Goal: Complete application form

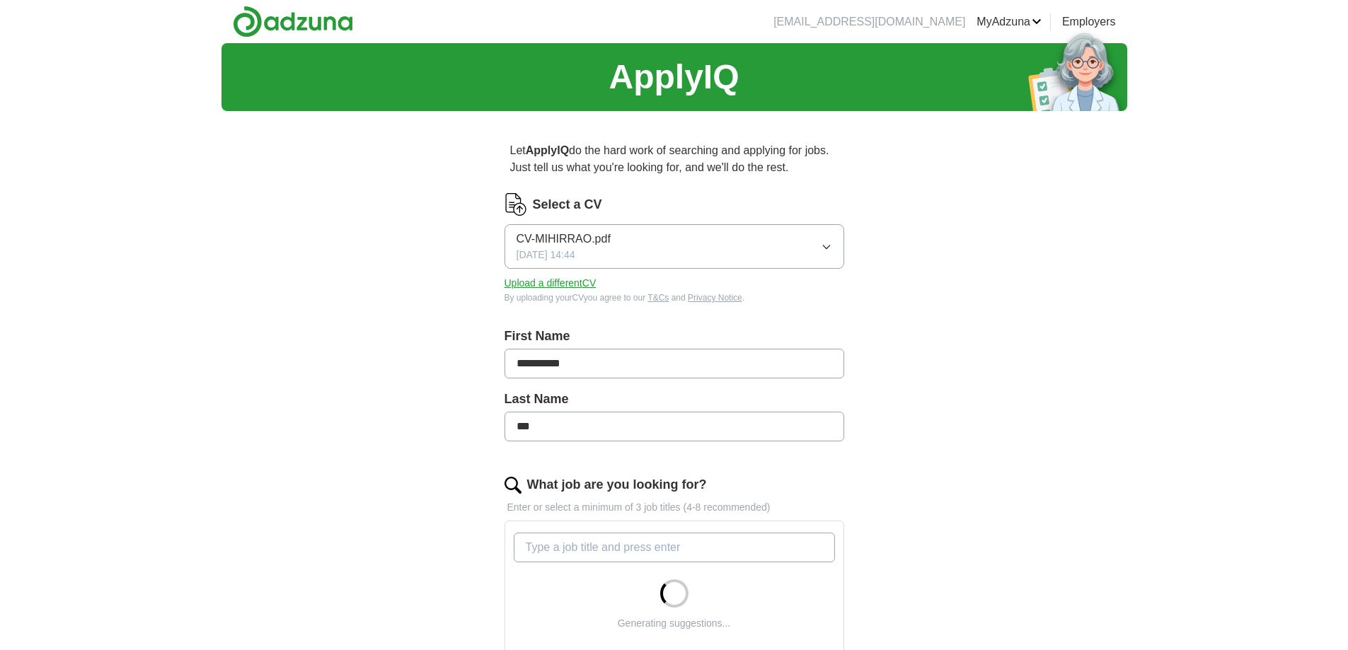
click at [544, 367] on input "**********" at bounding box center [675, 364] width 340 height 30
click at [541, 366] on input "**********" at bounding box center [675, 364] width 340 height 30
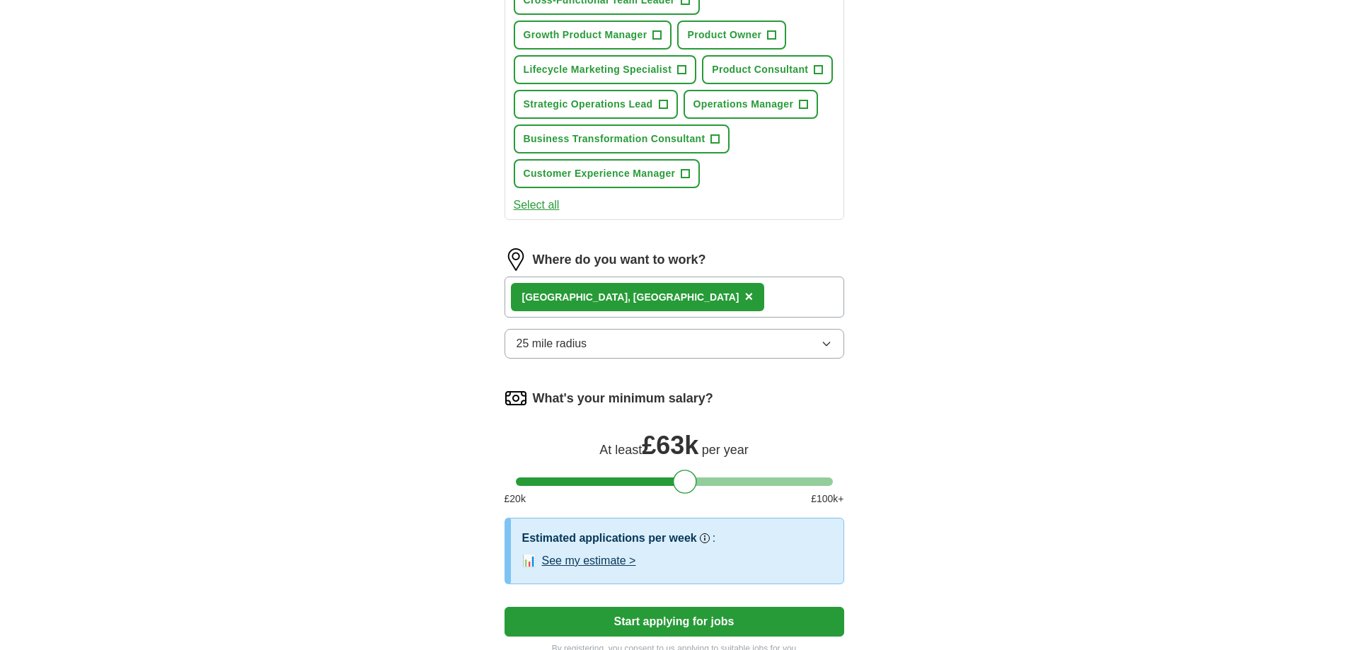
scroll to position [708, 0]
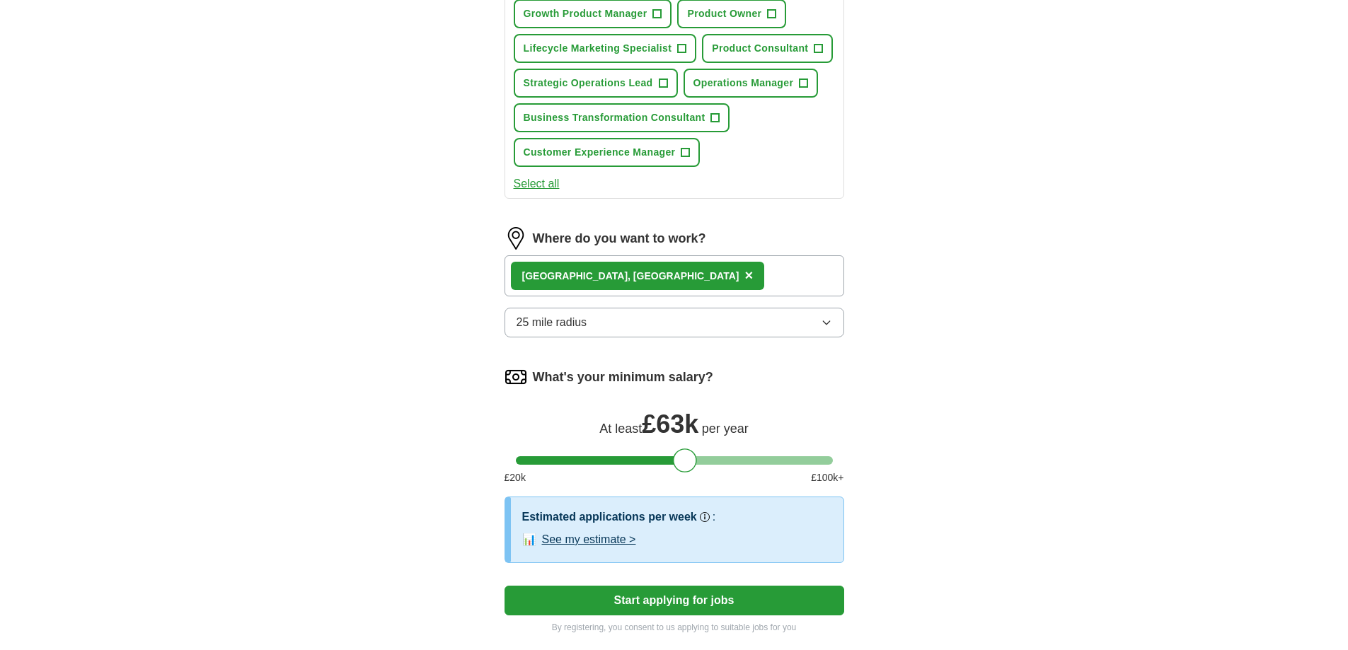
click at [679, 330] on button "25 mile radius" at bounding box center [675, 323] width 340 height 30
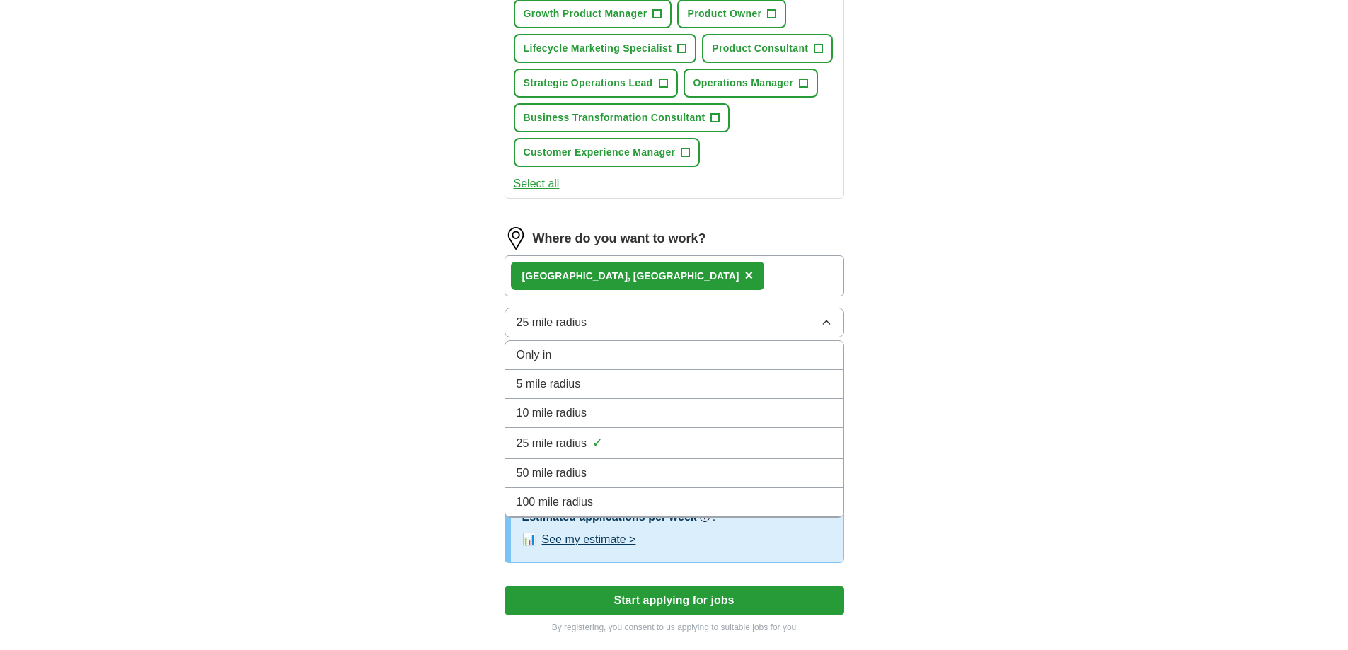
click at [648, 469] on div "50 mile radius" at bounding box center [675, 473] width 316 height 17
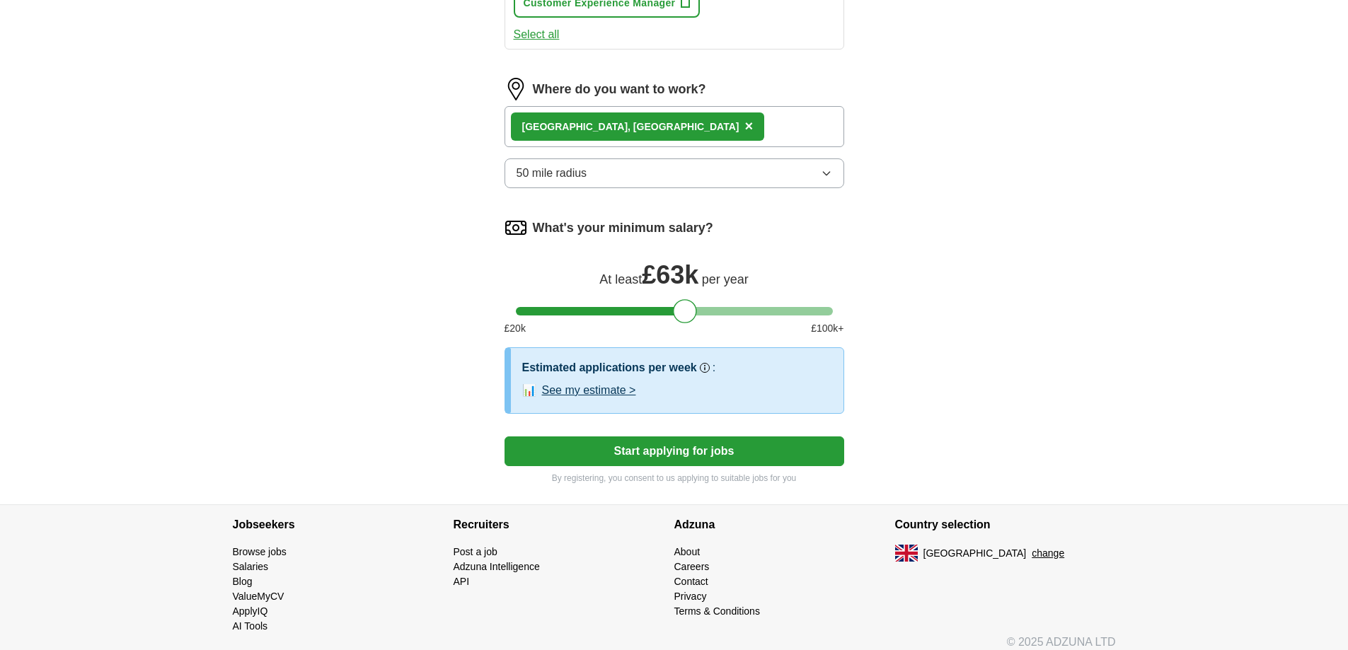
scroll to position [869, 0]
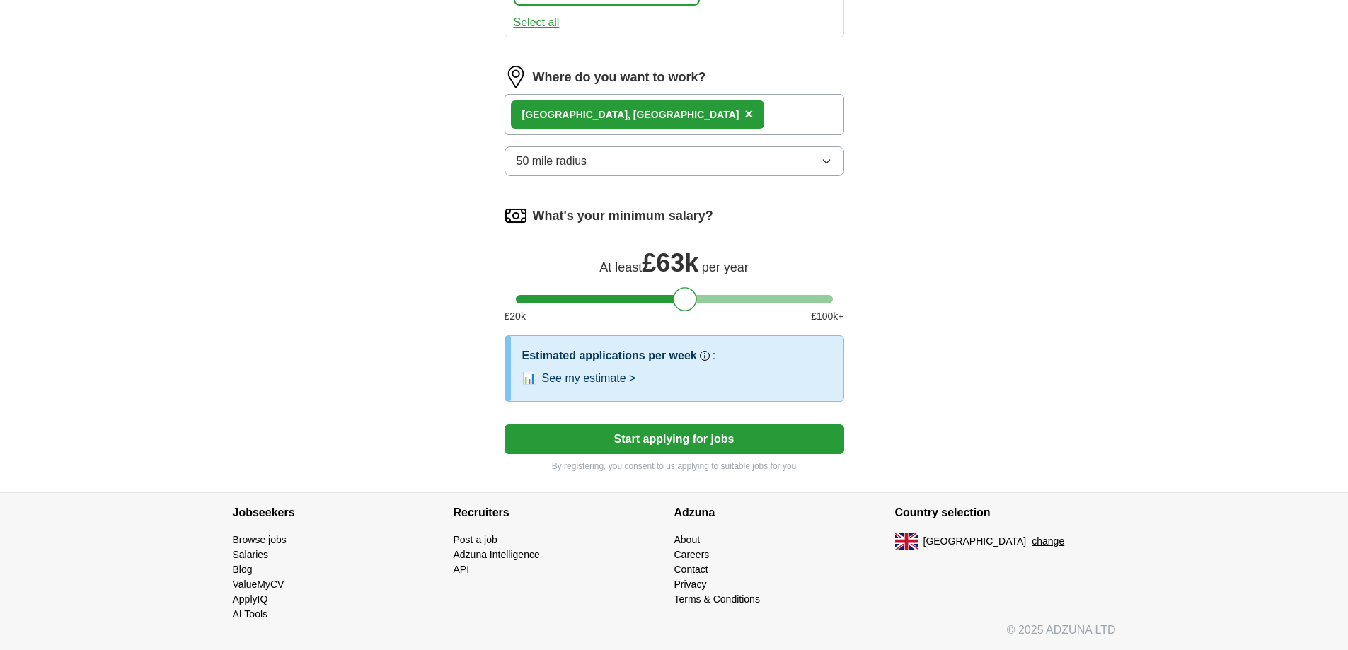
click at [584, 381] on button "See my estimate >" at bounding box center [589, 378] width 94 height 17
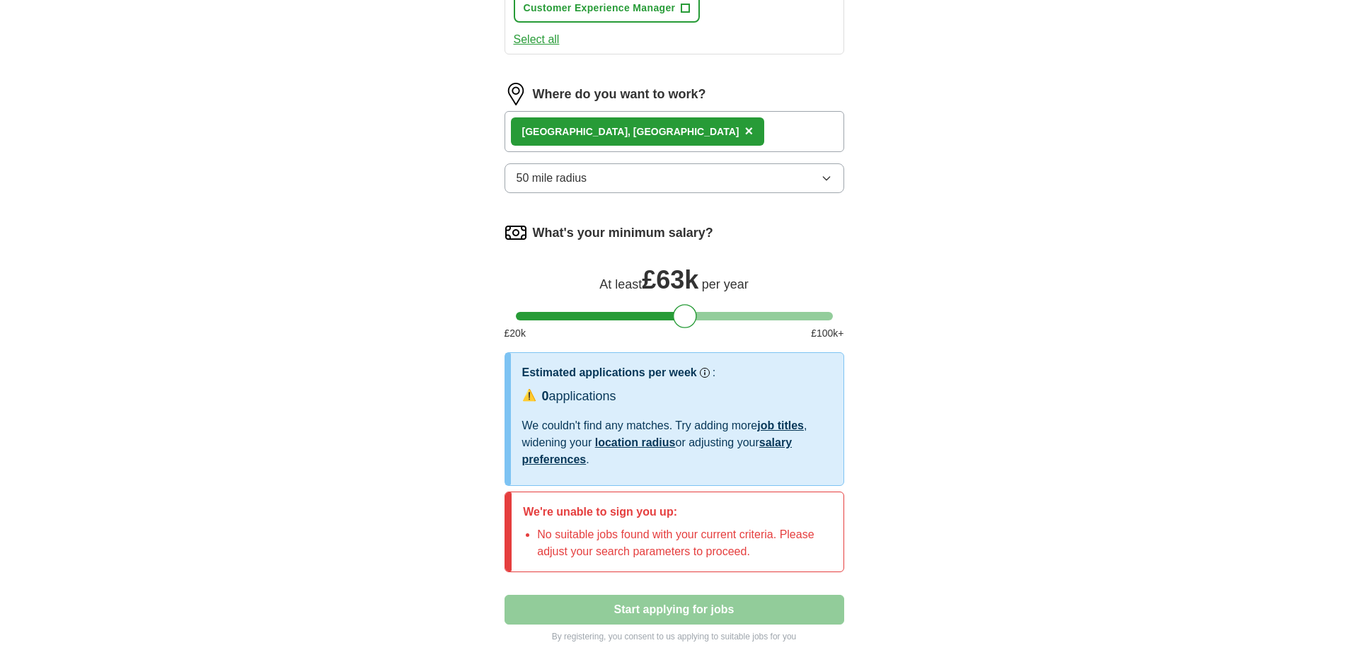
scroll to position [657, 0]
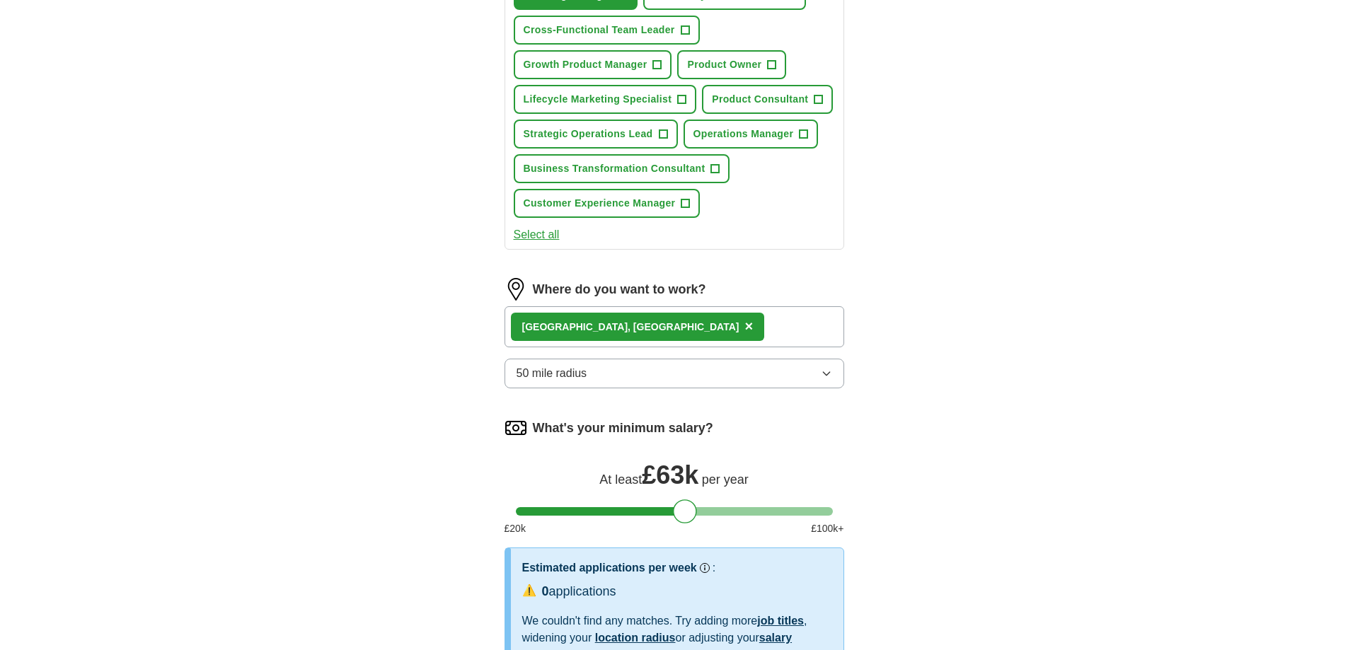
click at [592, 374] on button "50 mile radius" at bounding box center [675, 374] width 340 height 30
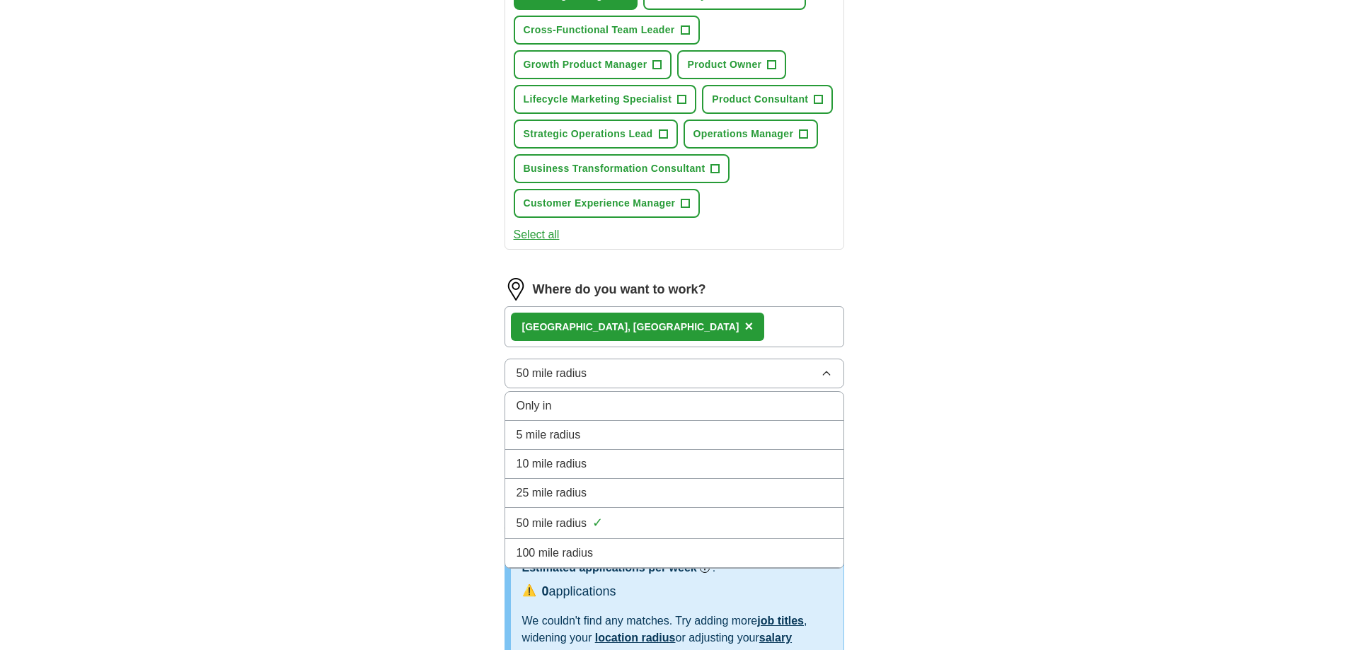
click at [555, 555] on span "100 mile radius" at bounding box center [555, 553] width 77 height 17
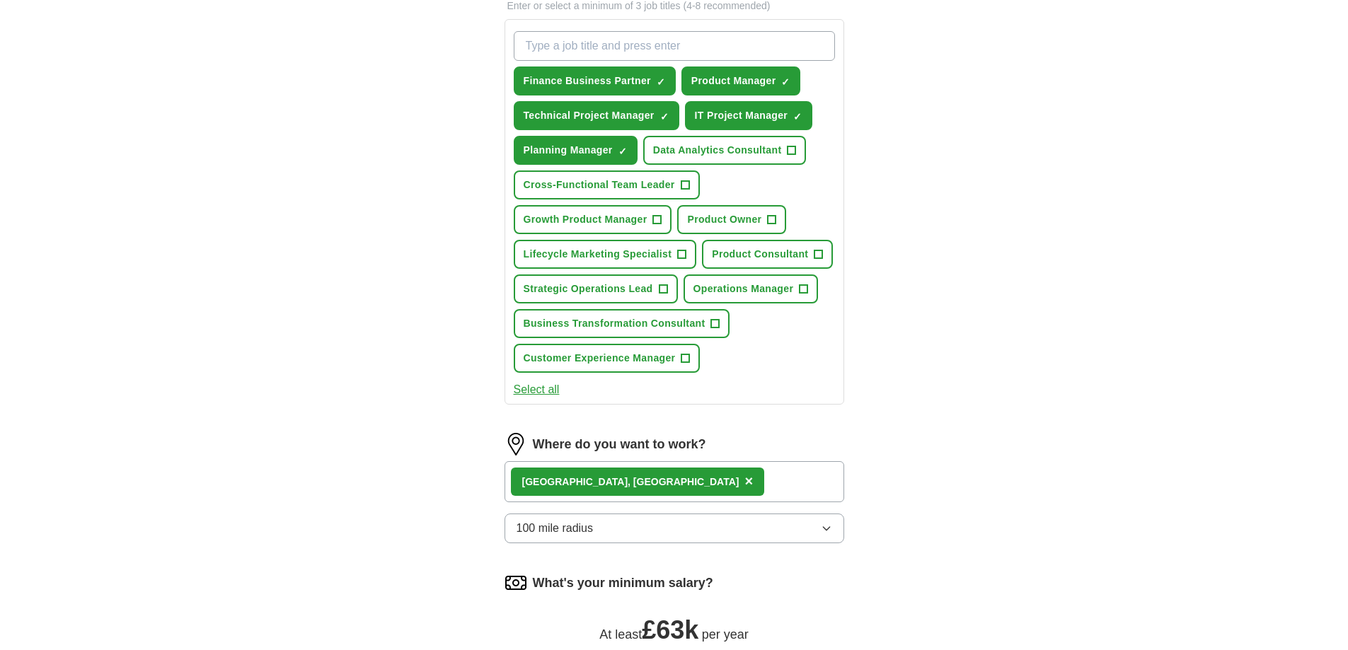
scroll to position [444, 0]
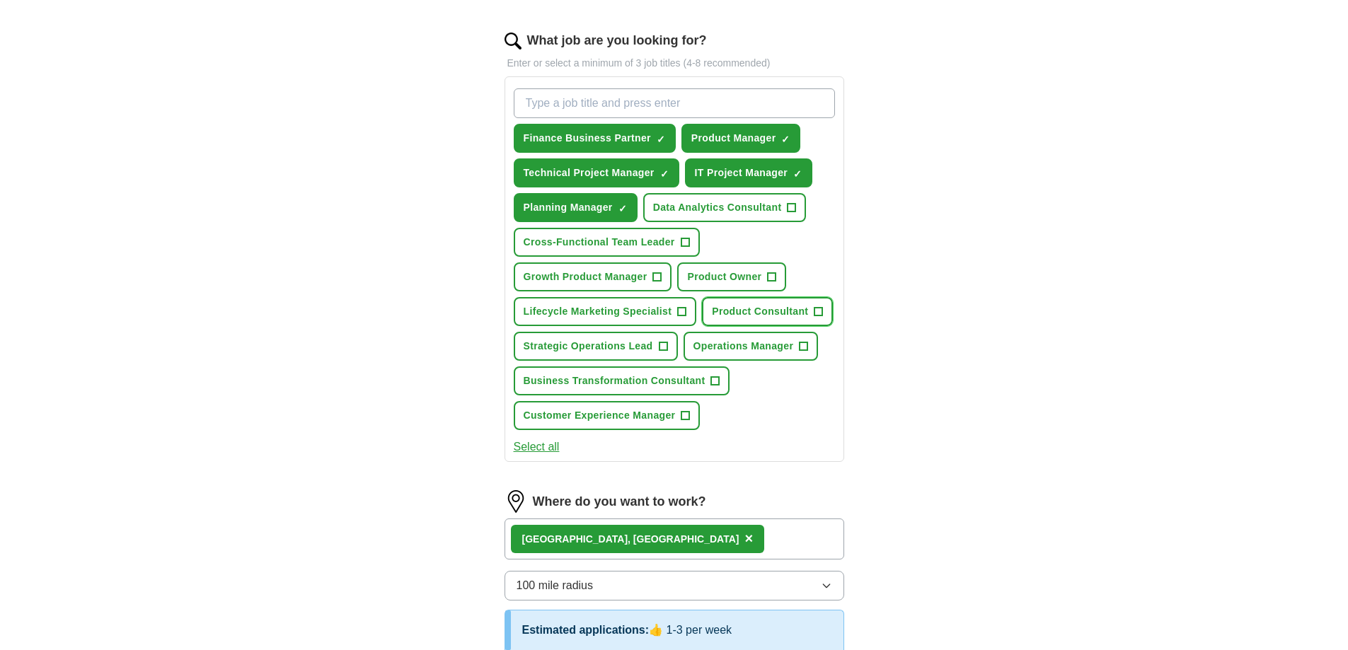
click at [713, 318] on span "Product Consultant" at bounding box center [760, 311] width 96 height 15
click at [572, 355] on button "Strategic Operations Lead +" at bounding box center [596, 346] width 164 height 29
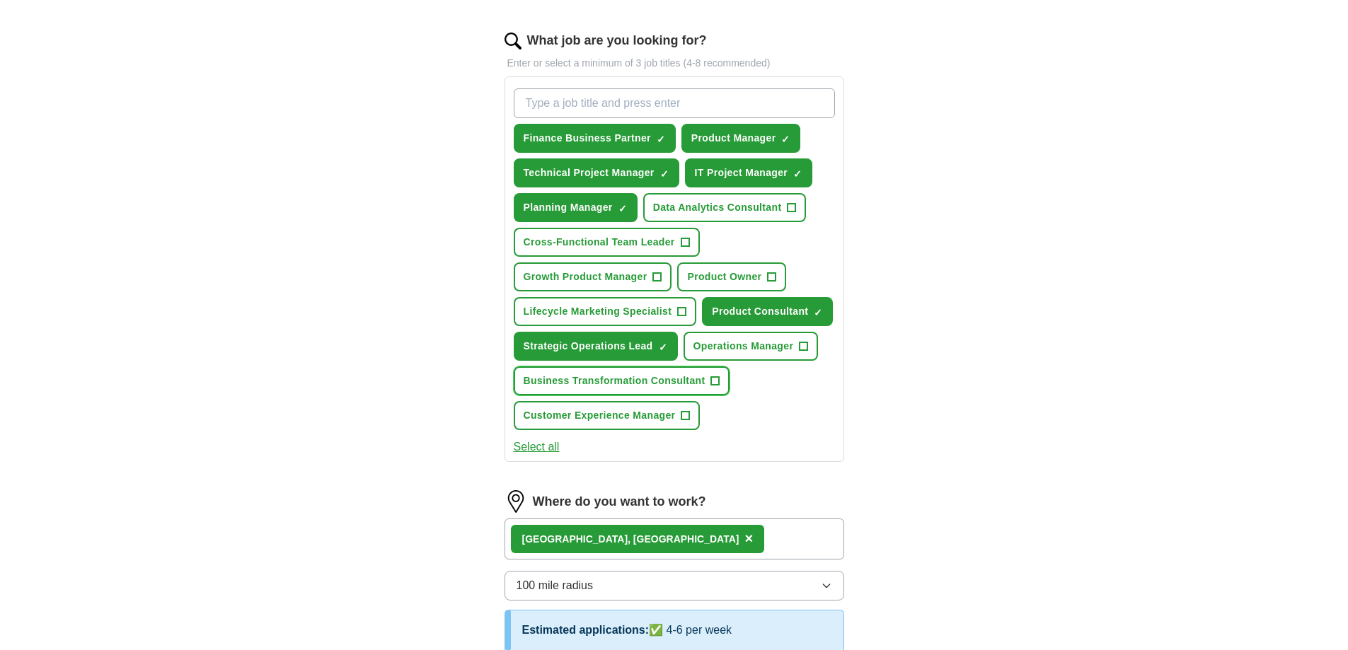
click at [579, 381] on span "Business Transformation Consultant" at bounding box center [615, 381] width 182 height 15
click at [580, 243] on span "Cross-Functional Team Leader" at bounding box center [599, 242] width 151 height 15
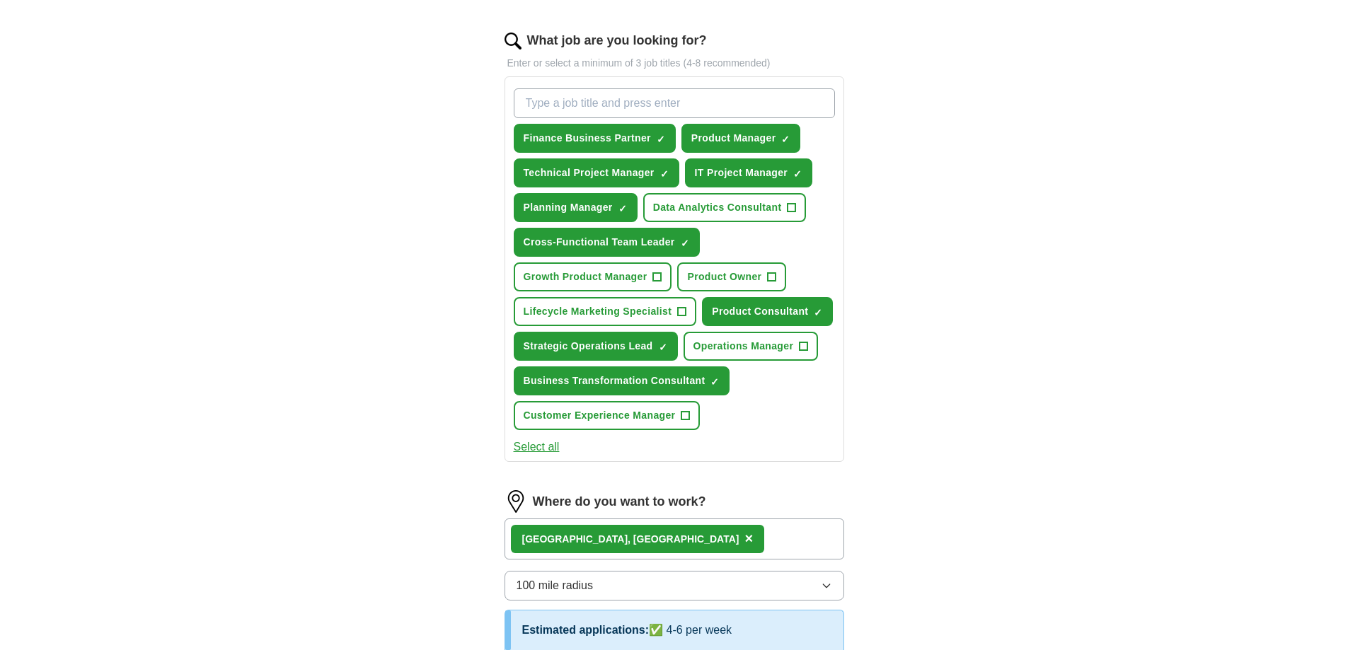
click at [529, 441] on button "Select all" at bounding box center [537, 447] width 46 height 17
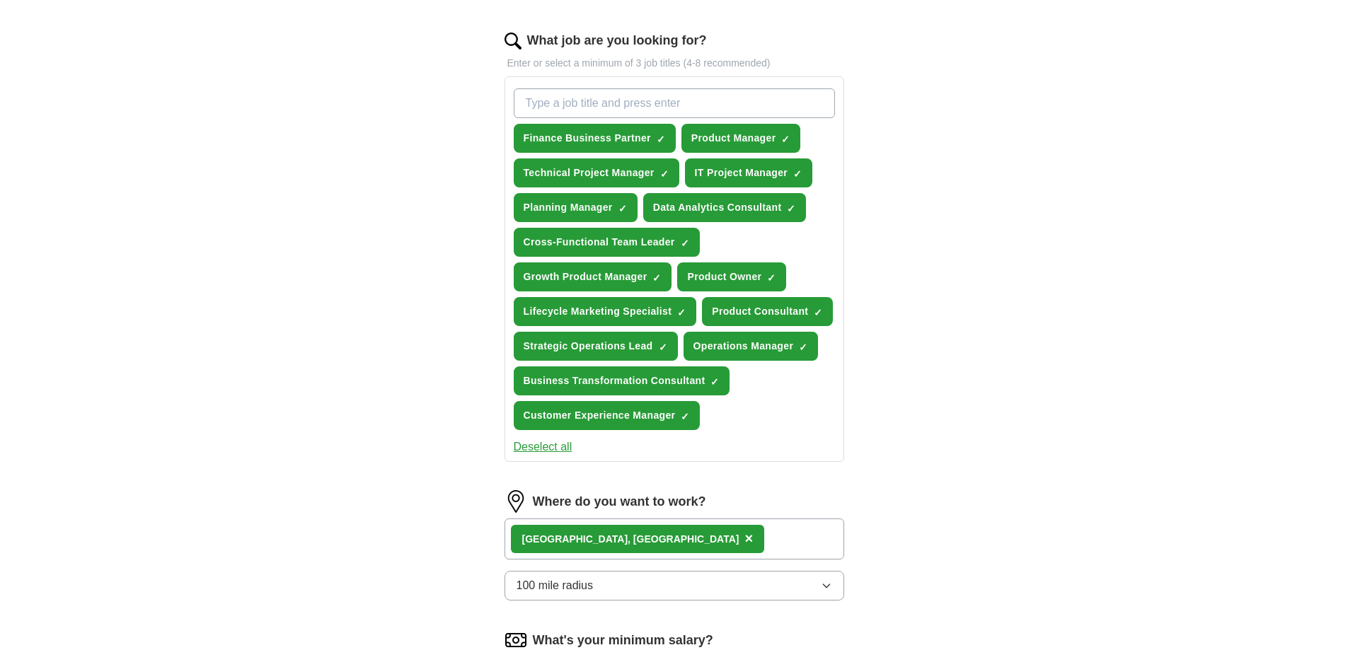
click at [539, 445] on button "Deselect all" at bounding box center [543, 447] width 59 height 17
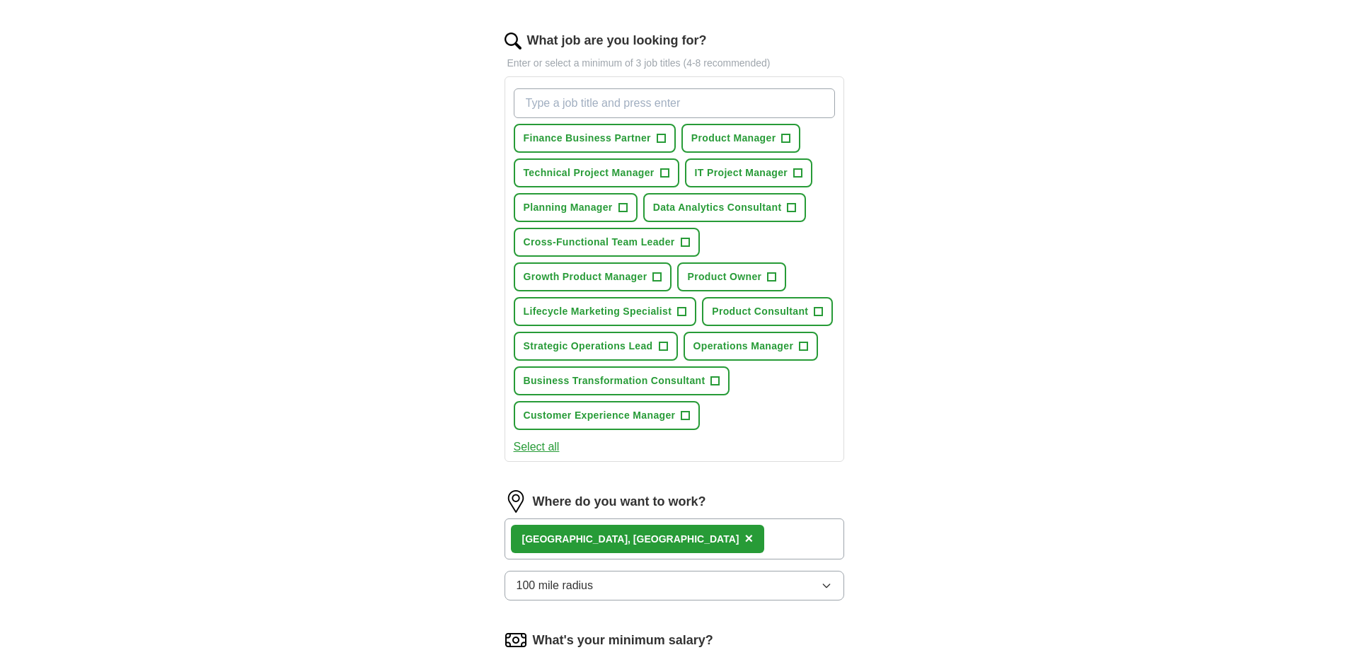
click at [546, 445] on button "Select all" at bounding box center [537, 447] width 46 height 17
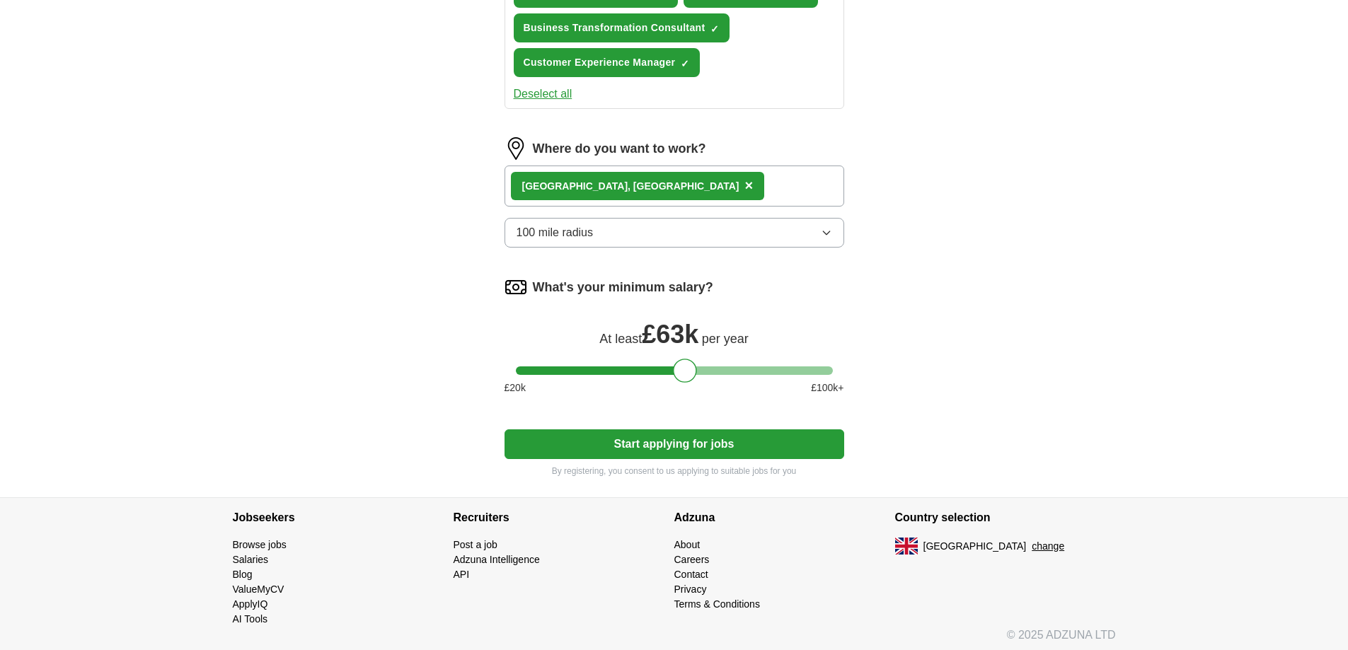
scroll to position [803, 0]
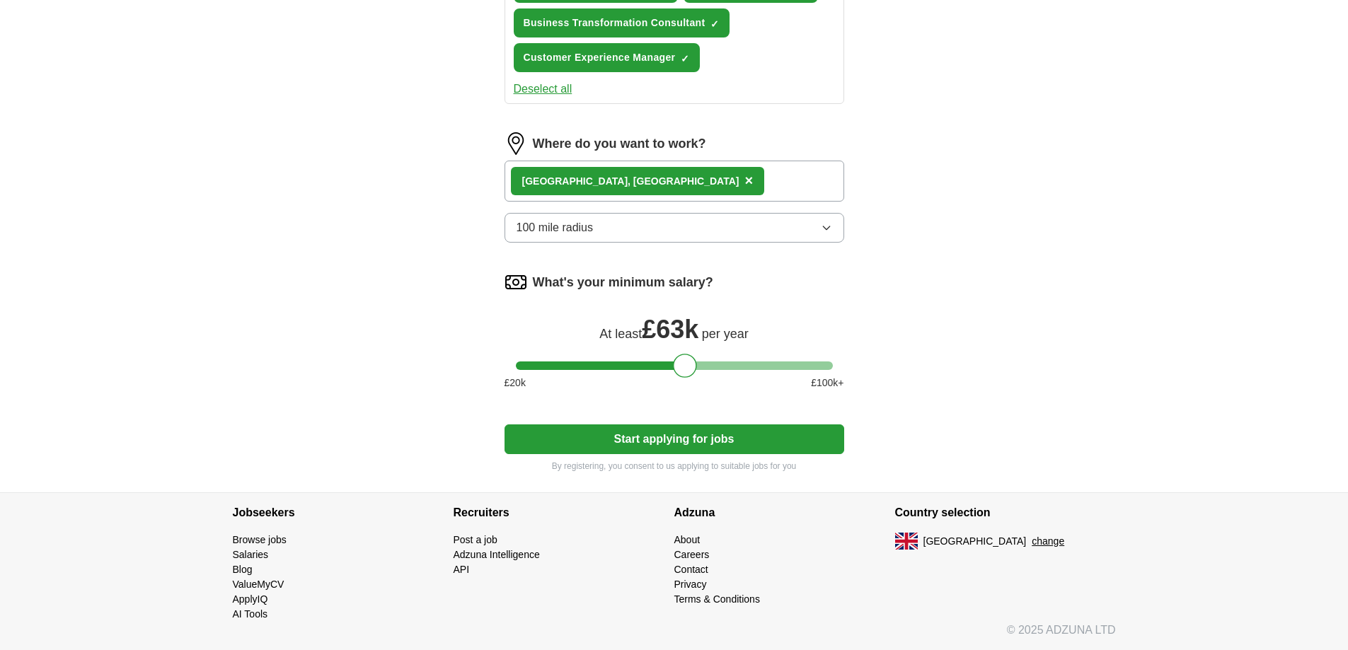
drag, startPoint x: 690, startPoint y: 440, endPoint x: 376, endPoint y: 446, distance: 313.6
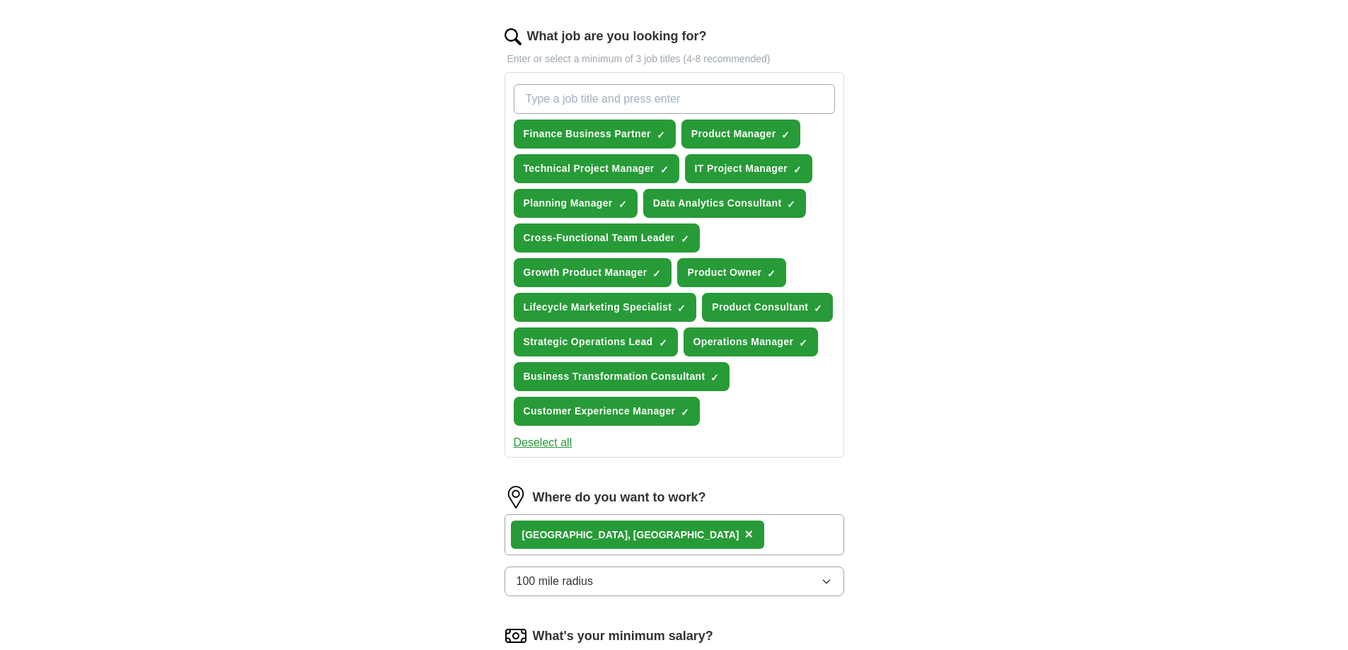
scroll to position [732, 0]
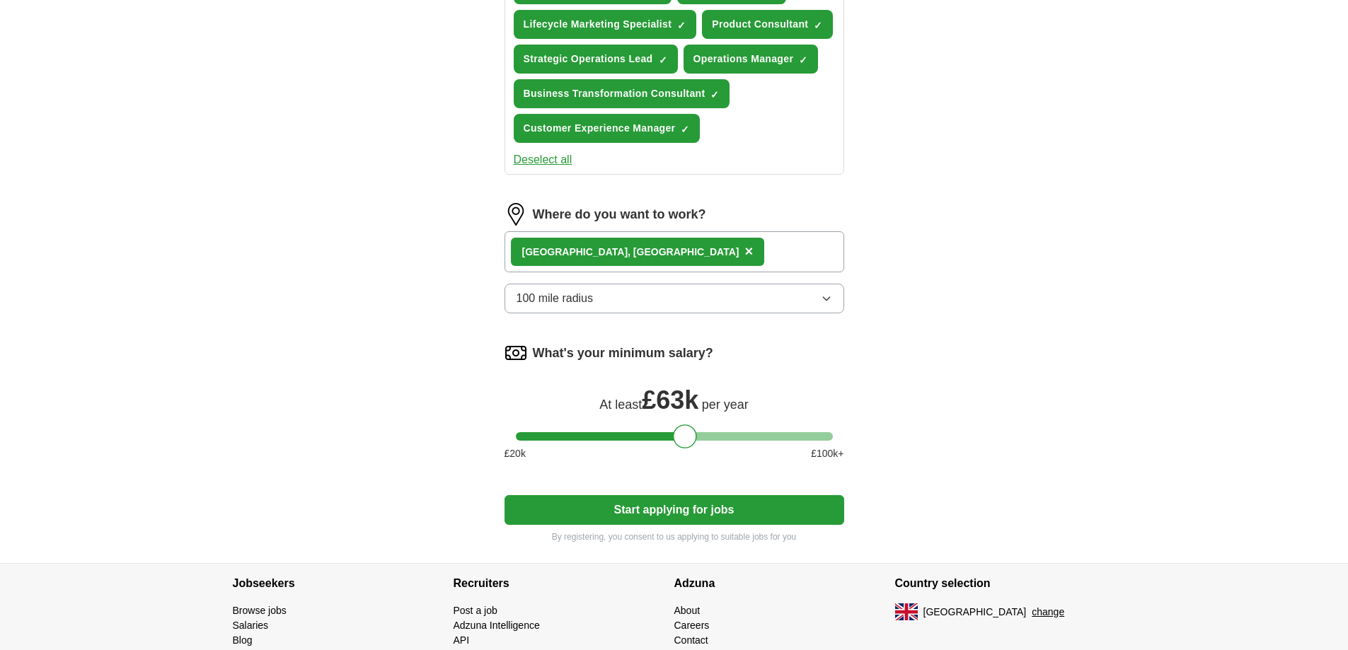
click at [645, 509] on button "Start applying for jobs" at bounding box center [675, 510] width 340 height 30
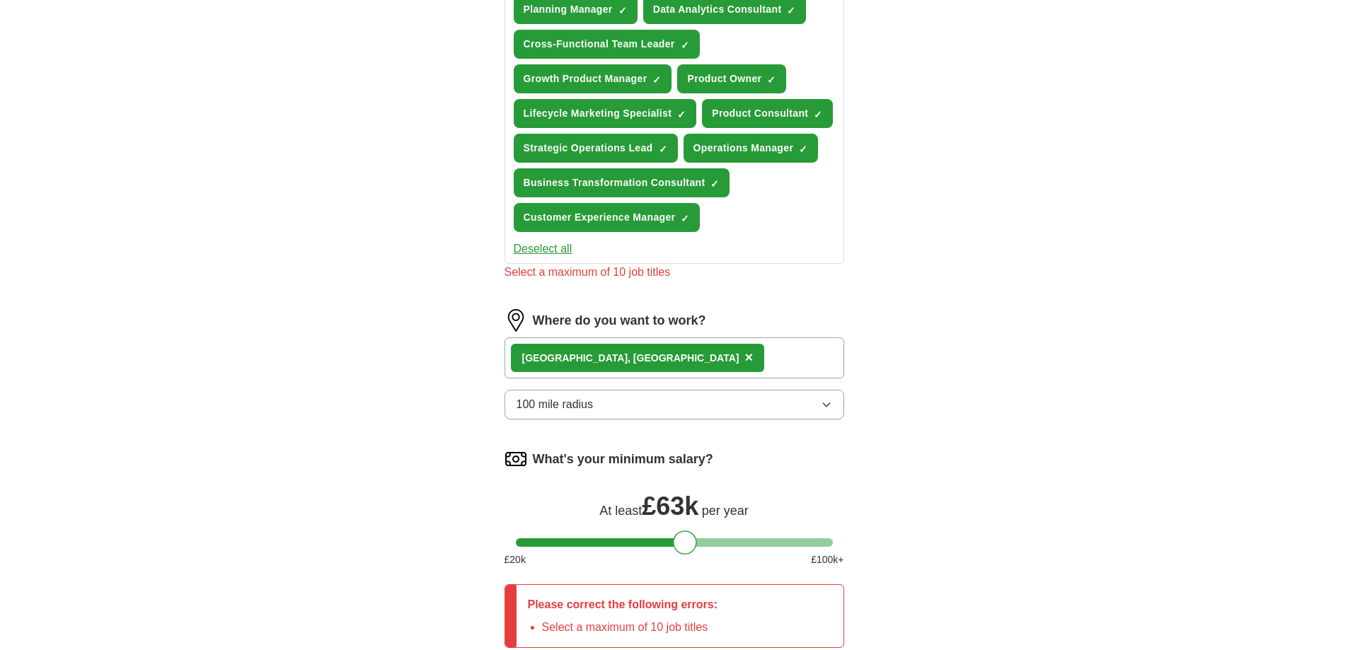
scroll to position [519, 0]
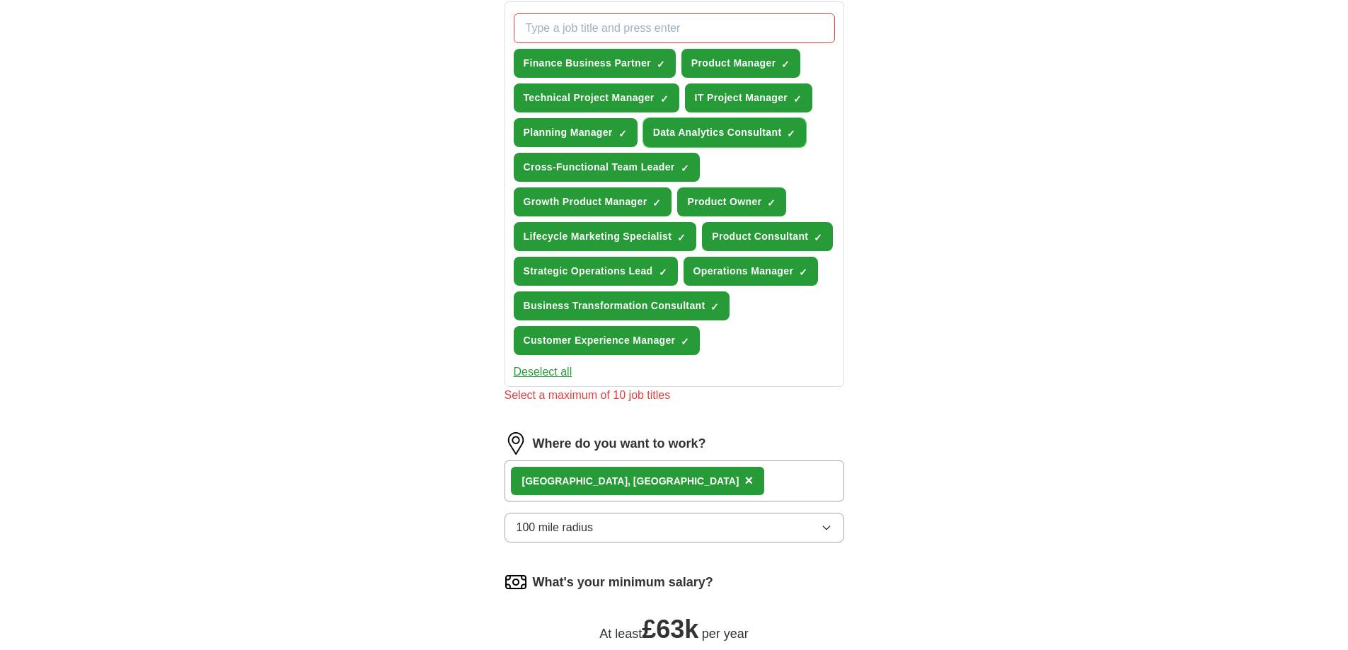
click at [741, 137] on span "Data Analytics Consultant" at bounding box center [717, 132] width 129 height 15
click at [740, 90] on button "IT Project Manager ✓ ×" at bounding box center [749, 98] width 128 height 29
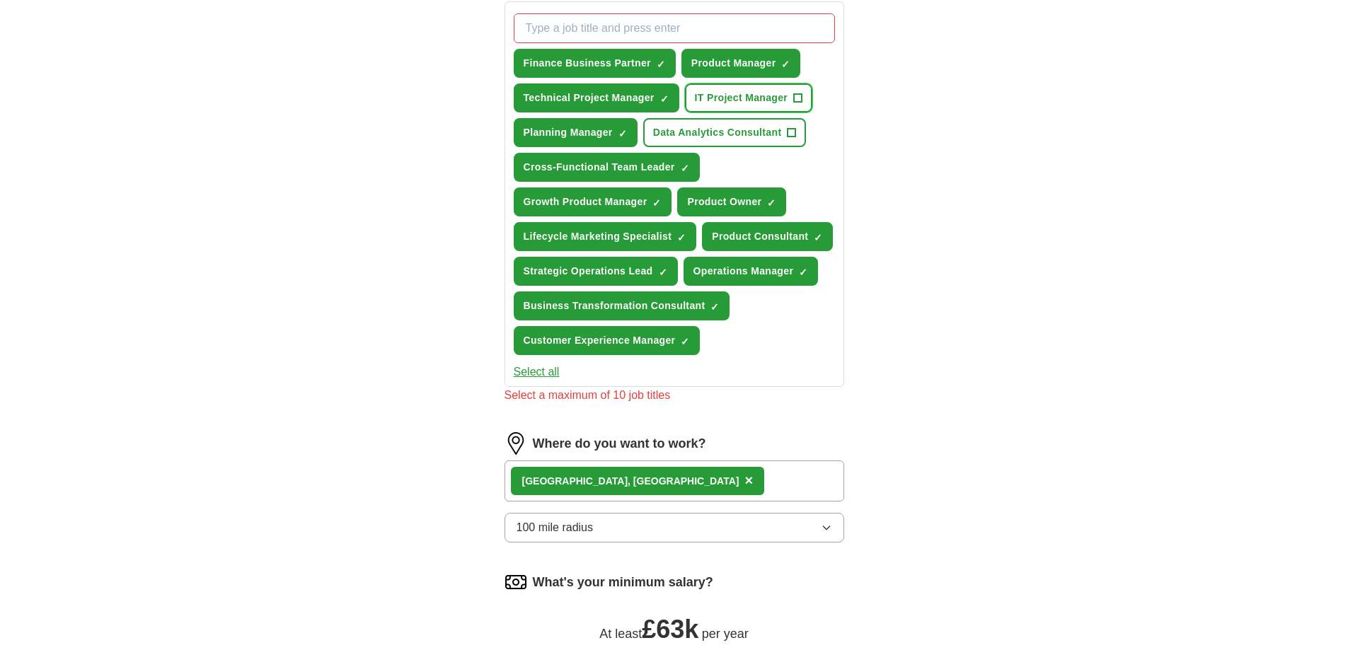
click at [730, 88] on button "IT Project Manager +" at bounding box center [749, 98] width 128 height 29
click at [601, 100] on span "Technical Project Manager" at bounding box center [589, 98] width 131 height 15
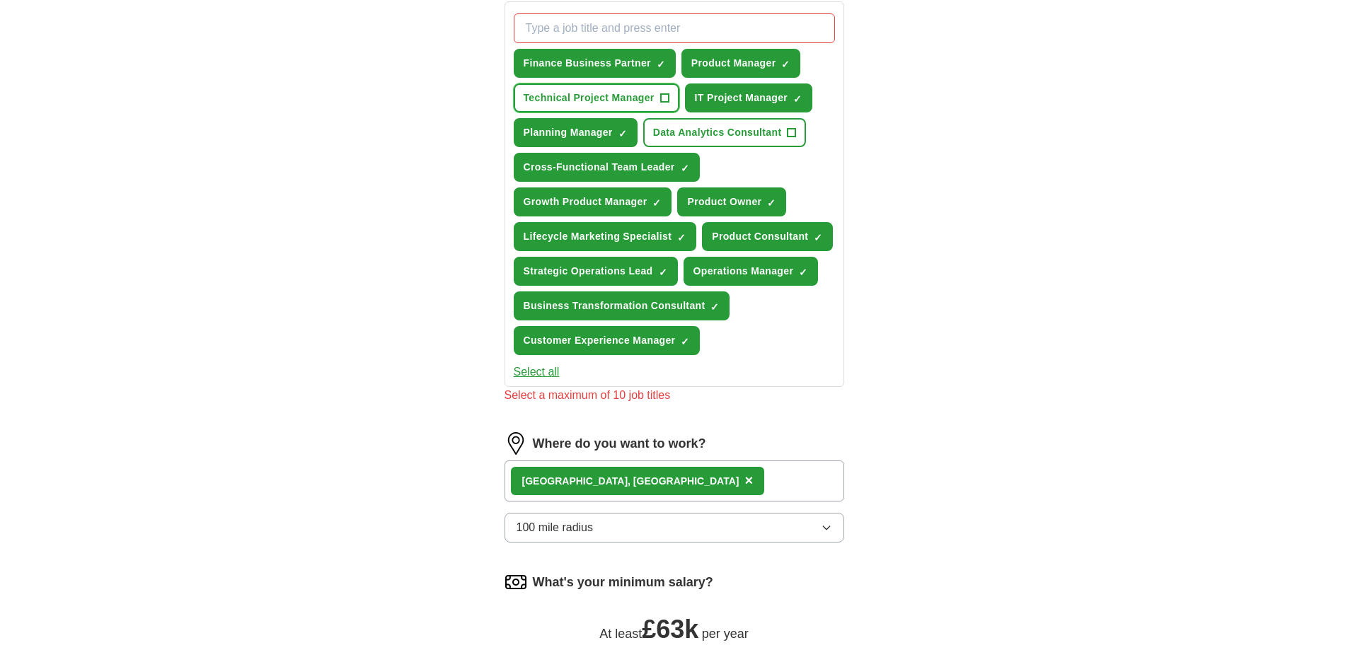
click at [601, 100] on span "Technical Project Manager" at bounding box center [589, 98] width 131 height 15
click at [561, 140] on button "Planning Manager ✓ ×" at bounding box center [576, 132] width 124 height 29
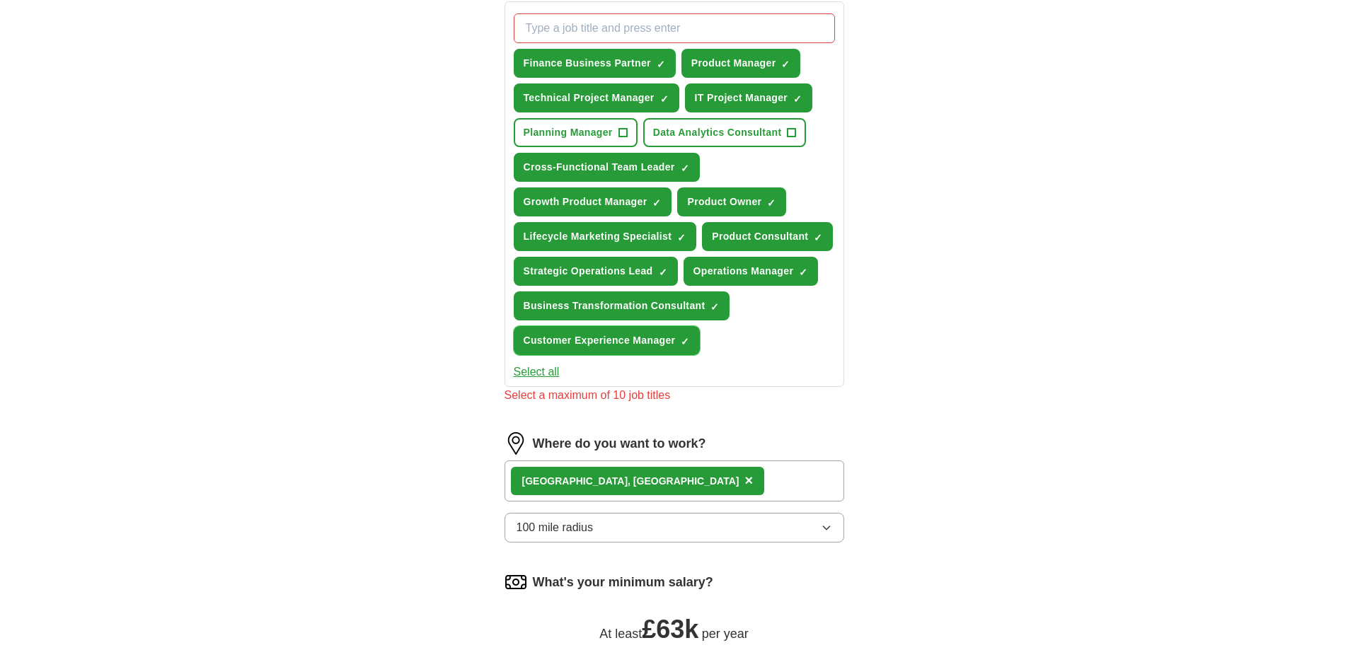
click at [601, 350] on button "Customer Experience Manager ✓ ×" at bounding box center [607, 340] width 187 height 29
click at [648, 242] on span "Lifecycle Marketing Specialist" at bounding box center [598, 236] width 149 height 15
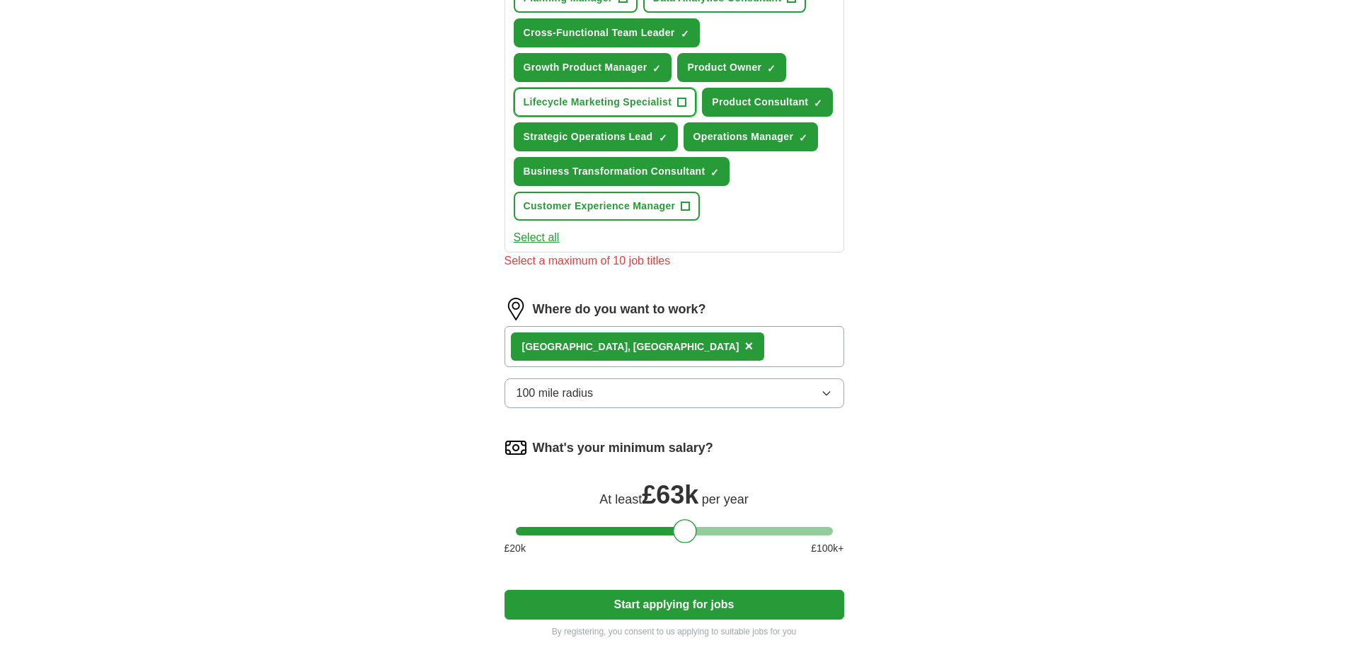
scroll to position [820, 0]
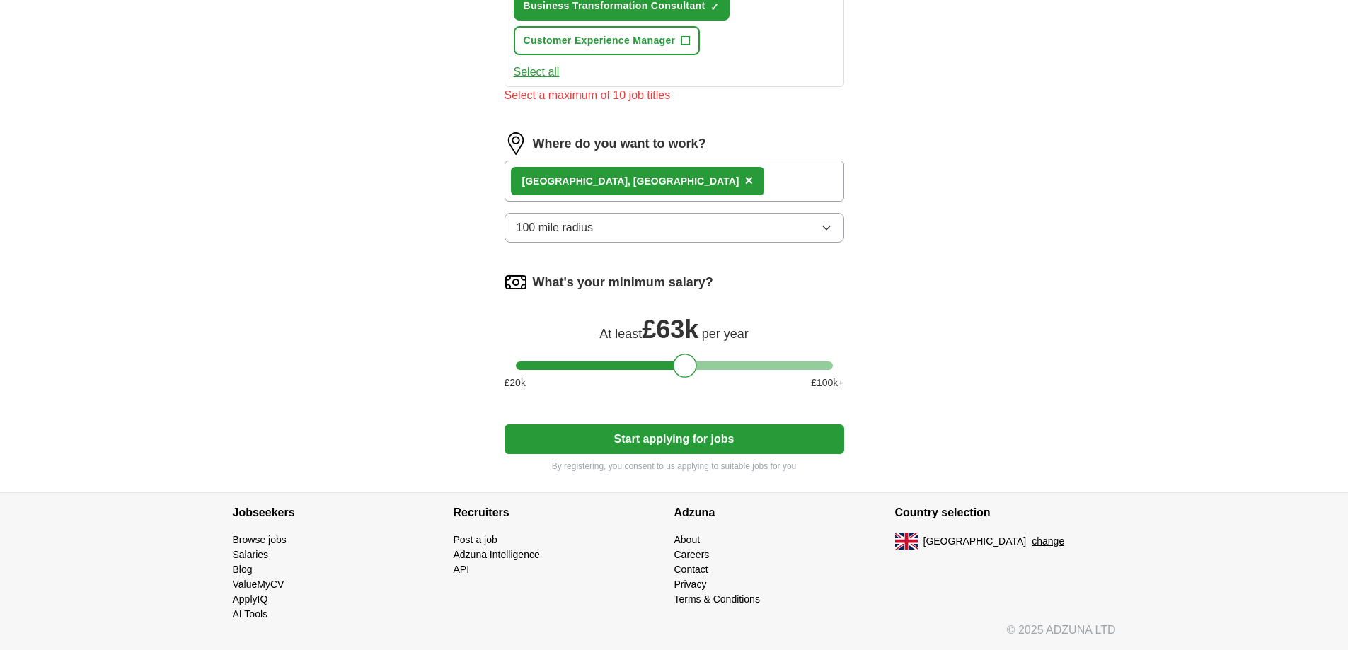
click at [649, 452] on button "Start applying for jobs" at bounding box center [675, 440] width 340 height 30
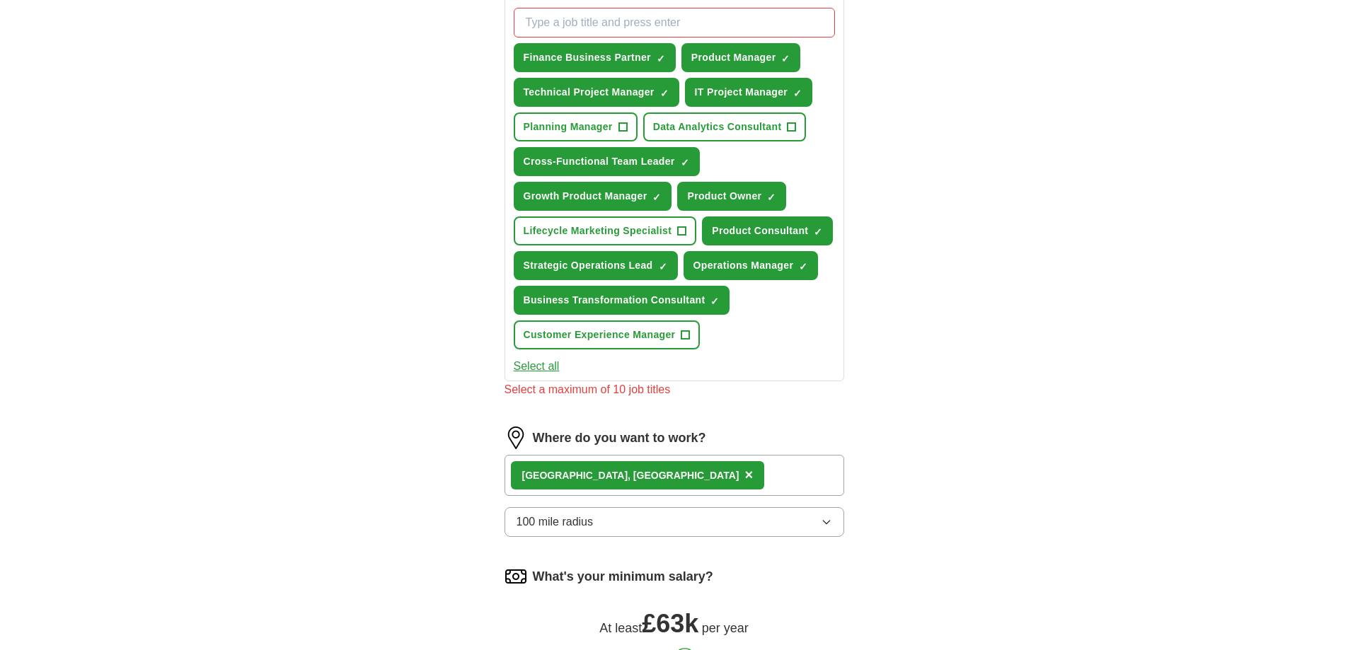
scroll to position [466, 0]
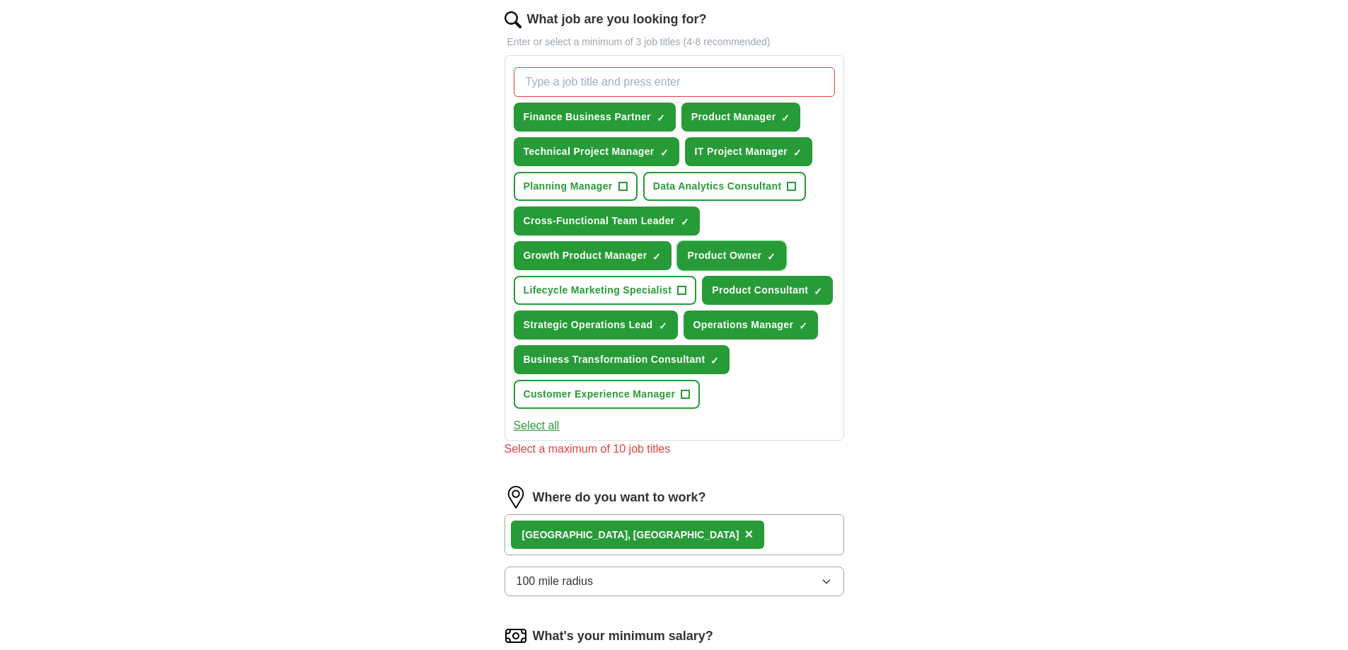
click at [731, 260] on span "Product Owner" at bounding box center [724, 255] width 74 height 15
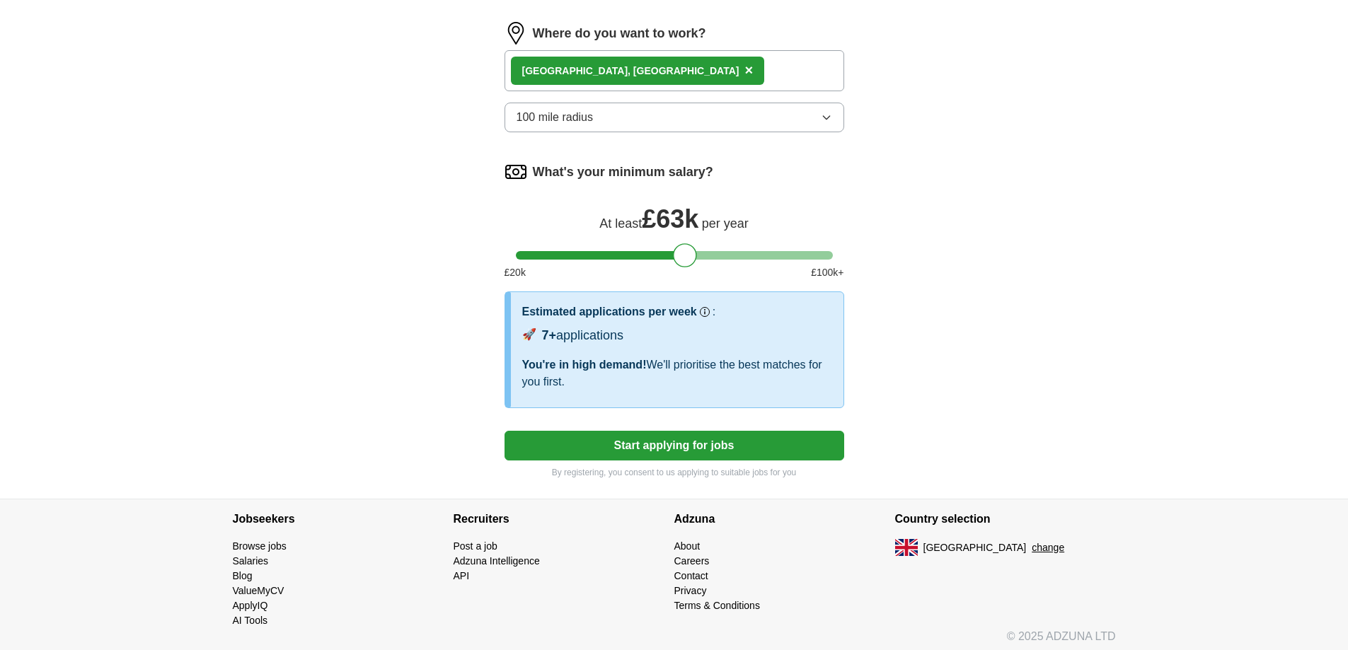
scroll to position [919, 0]
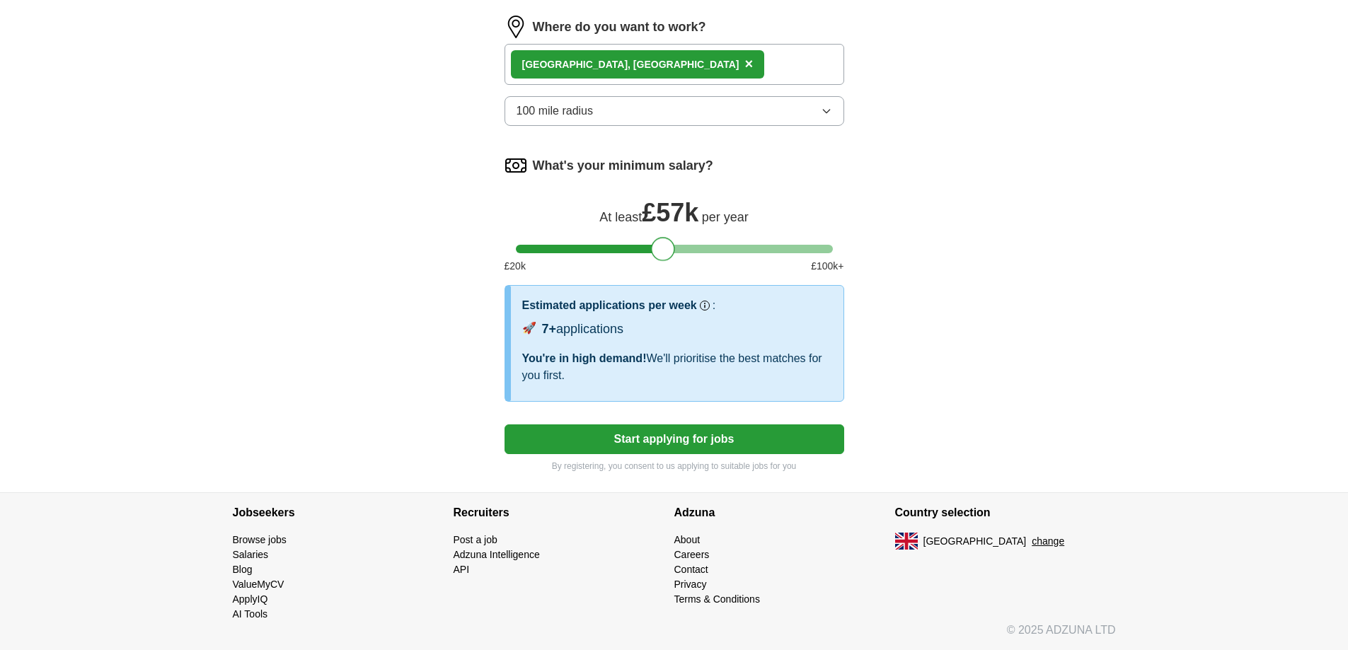
click at [665, 248] on div at bounding box center [674, 249] width 317 height 8
click at [683, 453] on button "Start applying for jobs" at bounding box center [675, 440] width 340 height 30
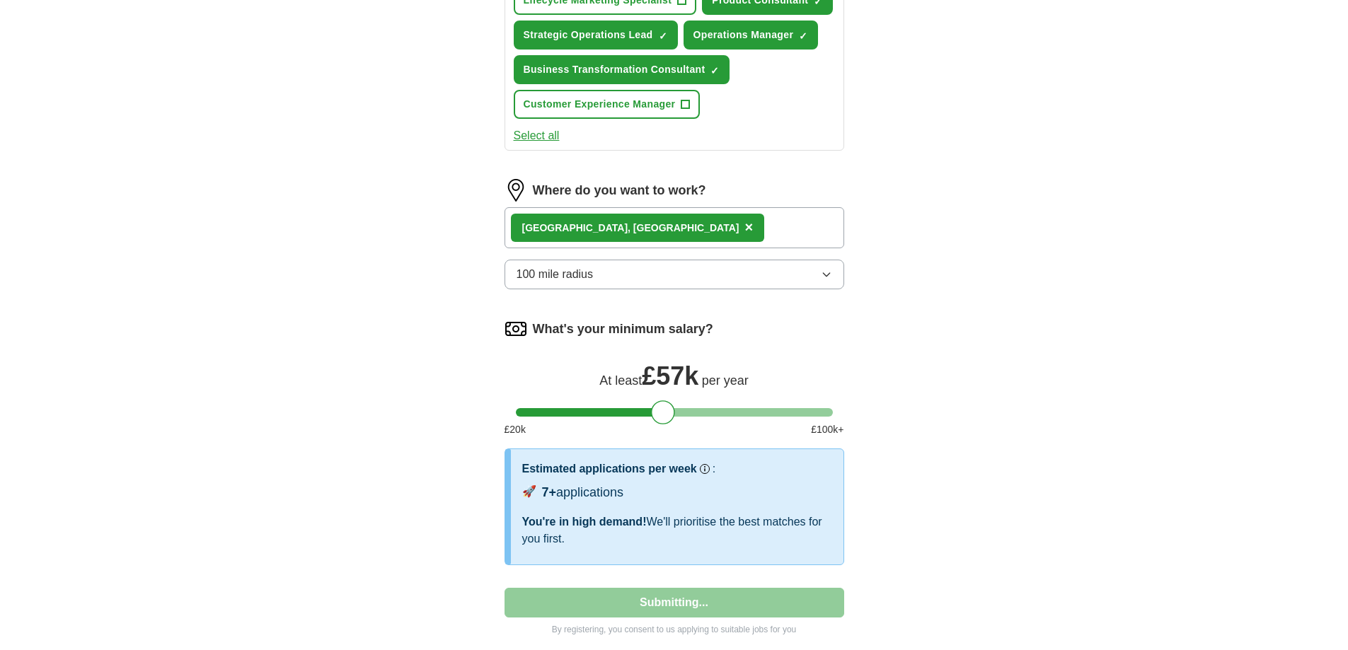
select select "**"
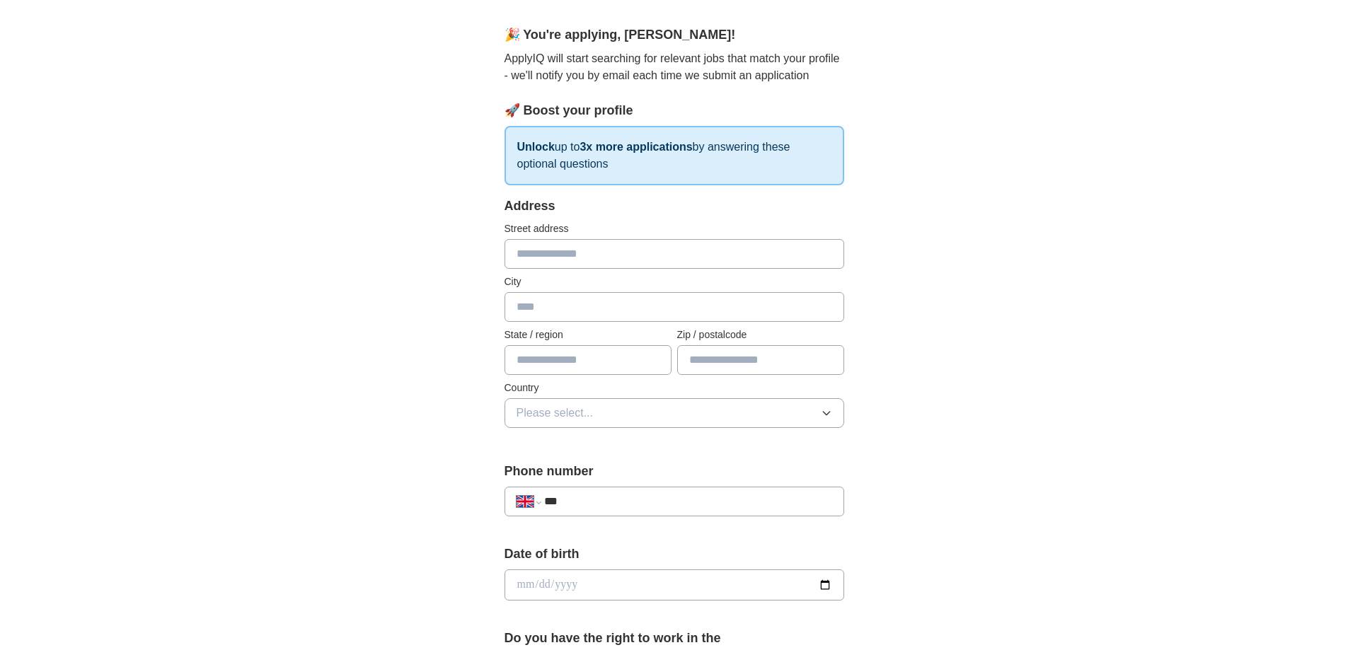
scroll to position [142, 0]
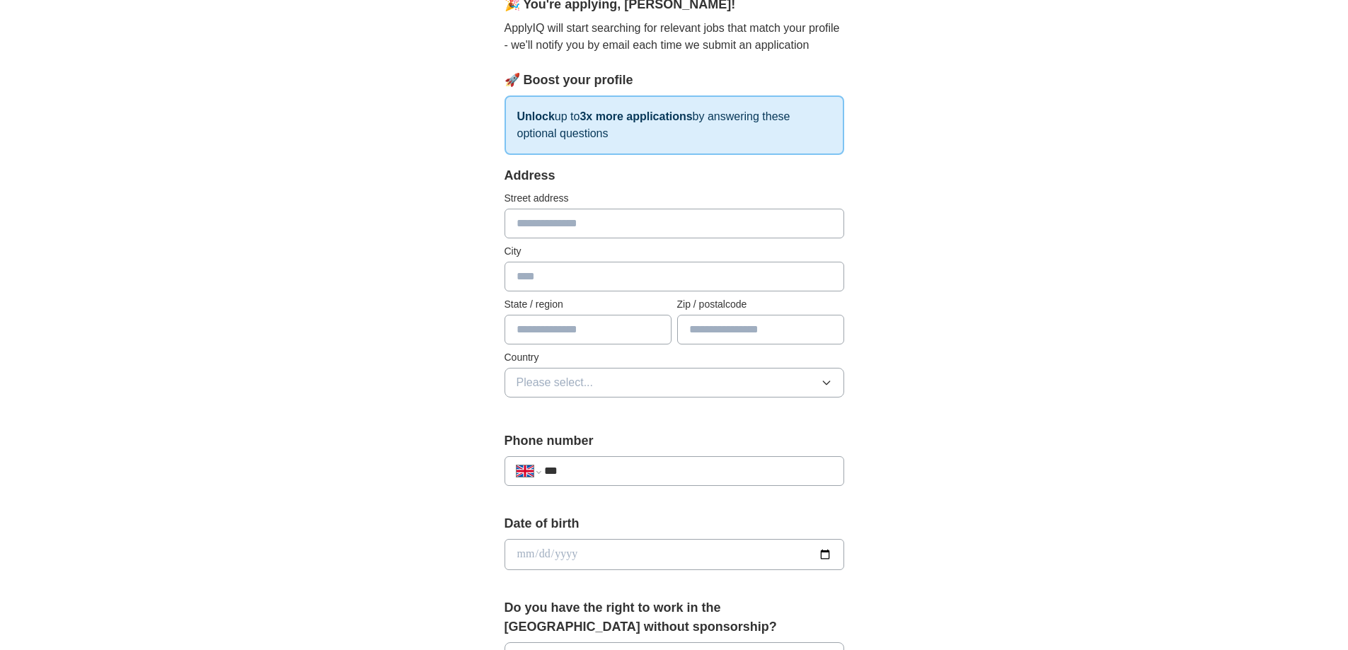
click at [584, 231] on input "text" at bounding box center [675, 224] width 340 height 30
click at [560, 383] on span "Please select..." at bounding box center [555, 382] width 77 height 17
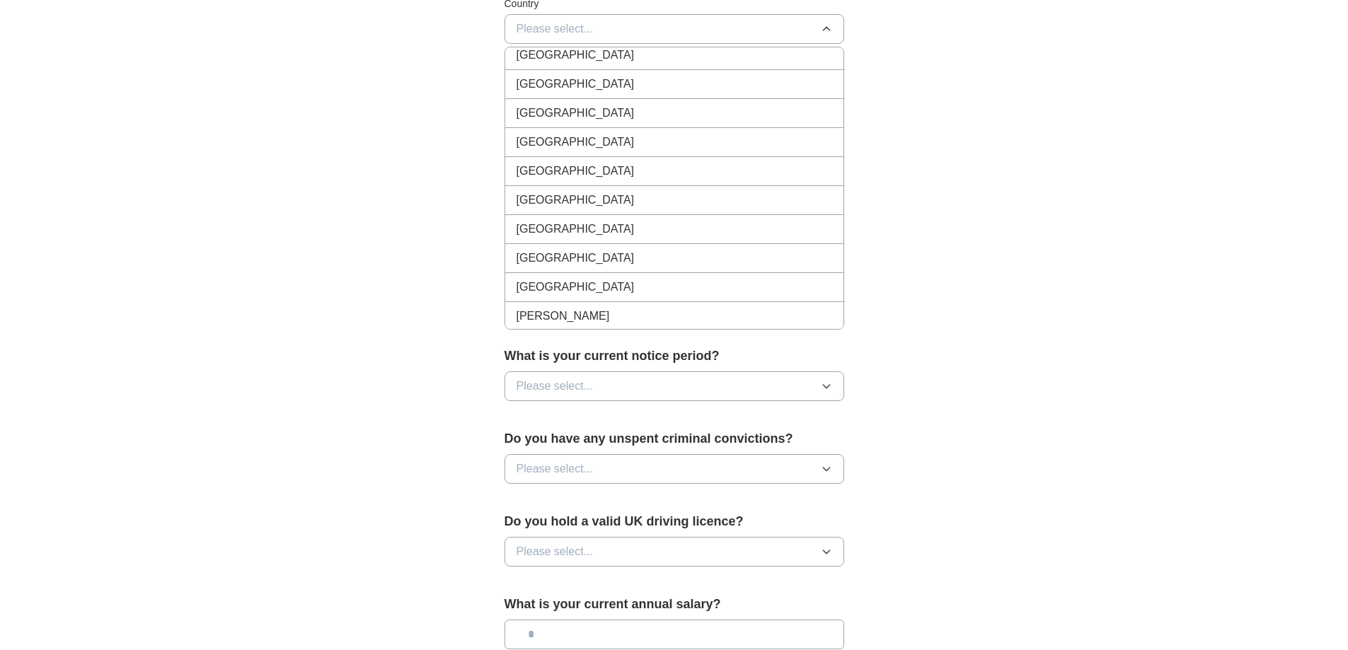
scroll to position [0, 0]
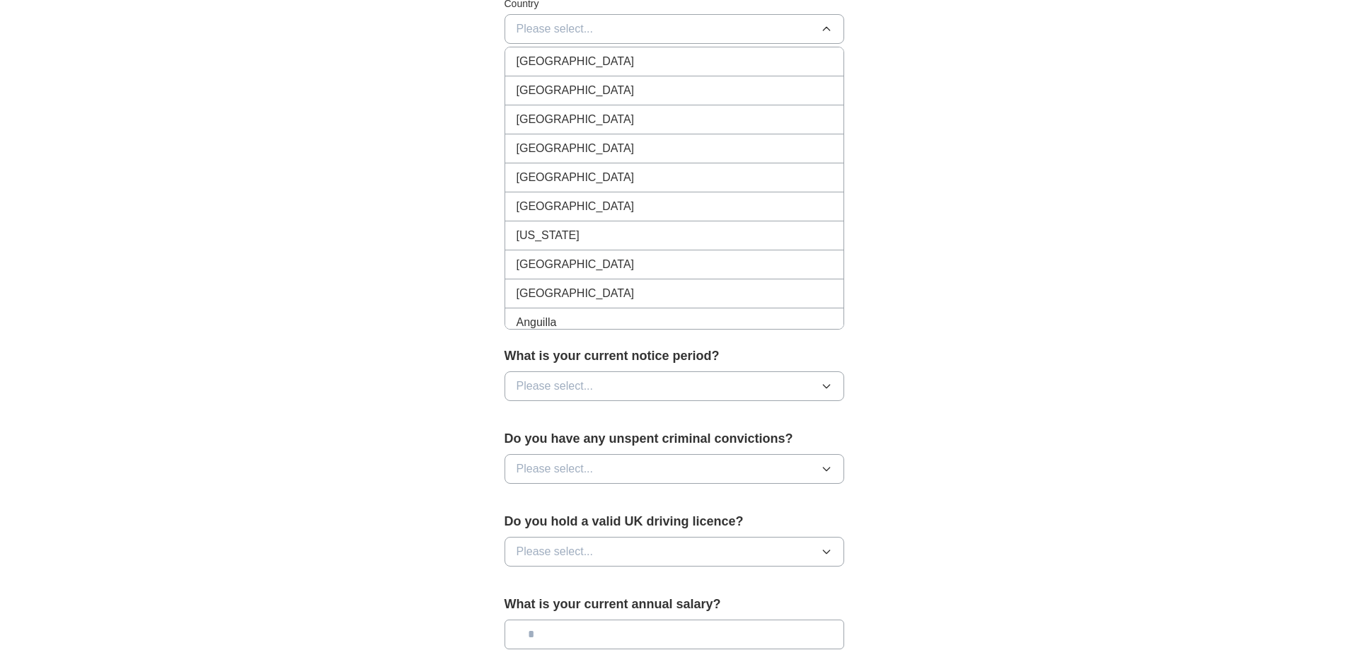
click at [642, 66] on div "[GEOGRAPHIC_DATA]" at bounding box center [675, 61] width 316 height 17
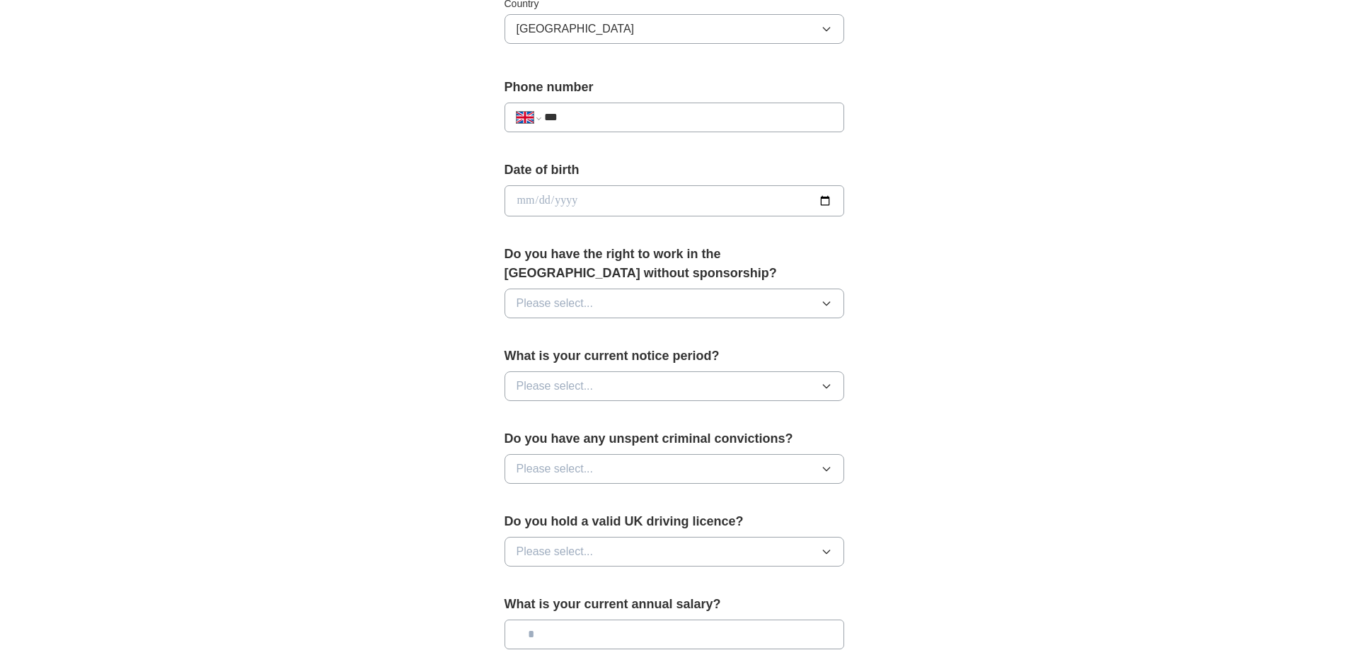
click at [628, 111] on input "***" at bounding box center [687, 117] width 287 height 17
type input "**********"
click at [600, 205] on input "date" at bounding box center [675, 200] width 340 height 31
type input "**********"
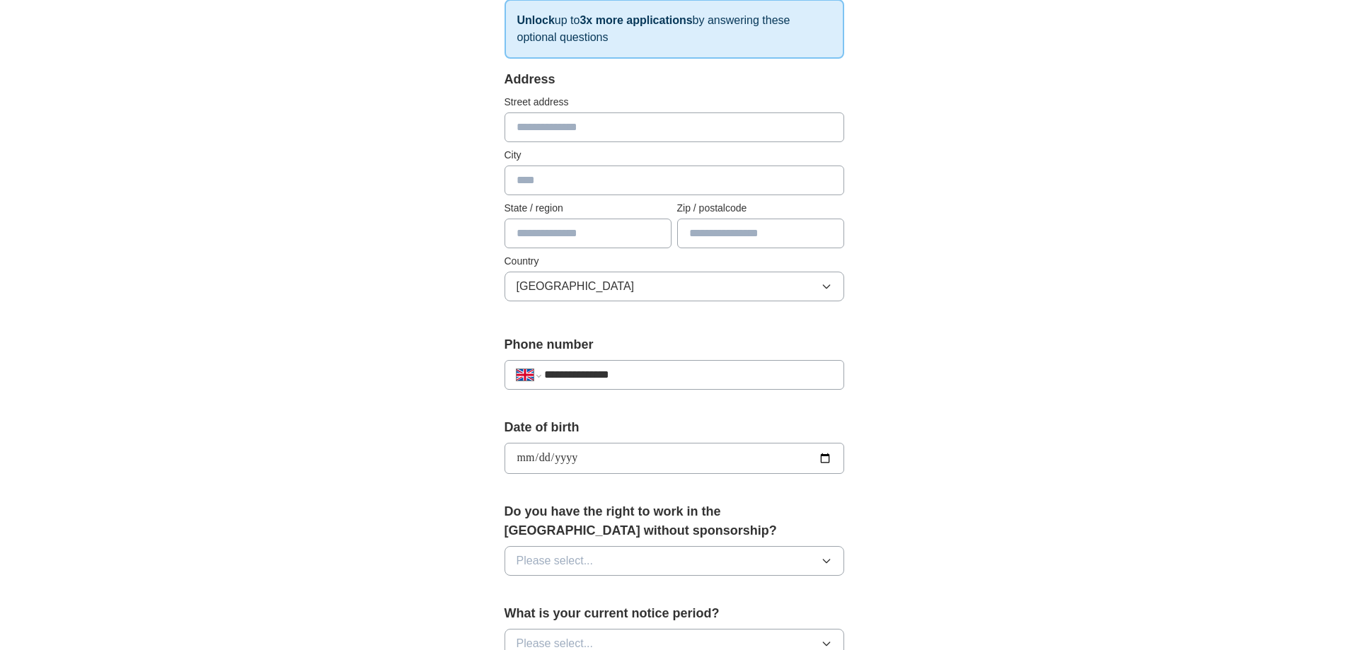
scroll to position [212, 0]
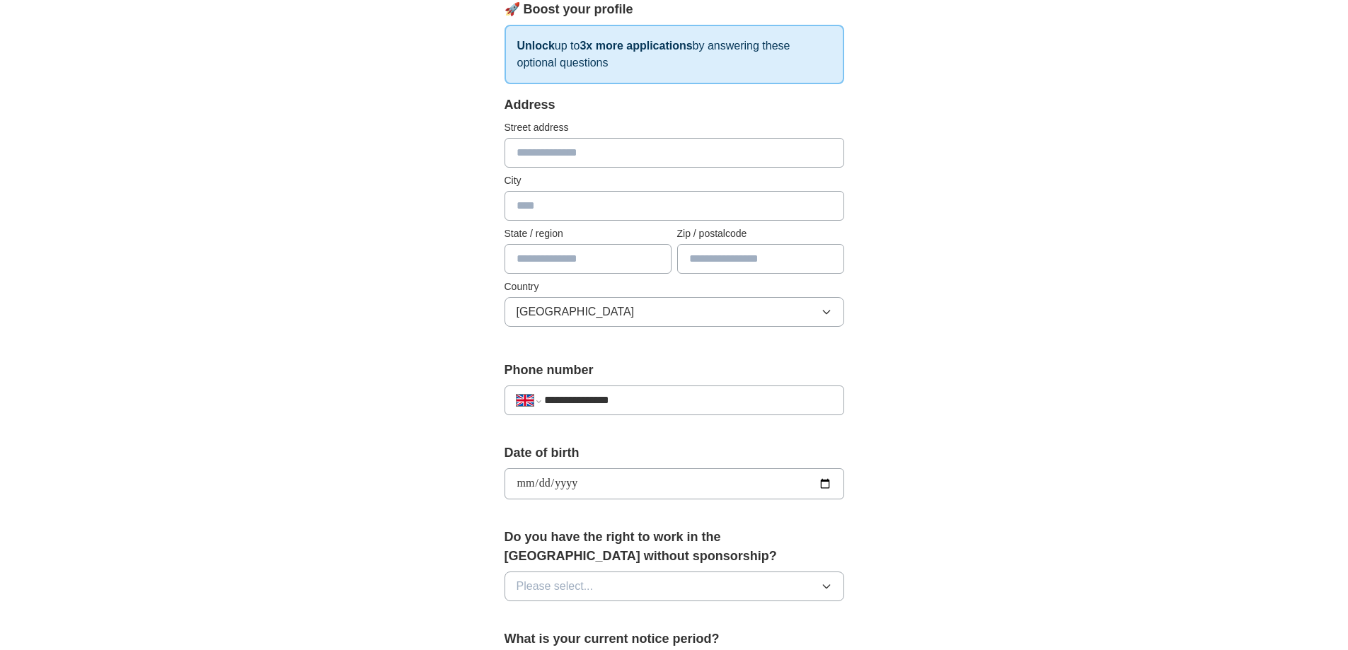
click at [614, 301] on button "[GEOGRAPHIC_DATA]" at bounding box center [675, 312] width 340 height 30
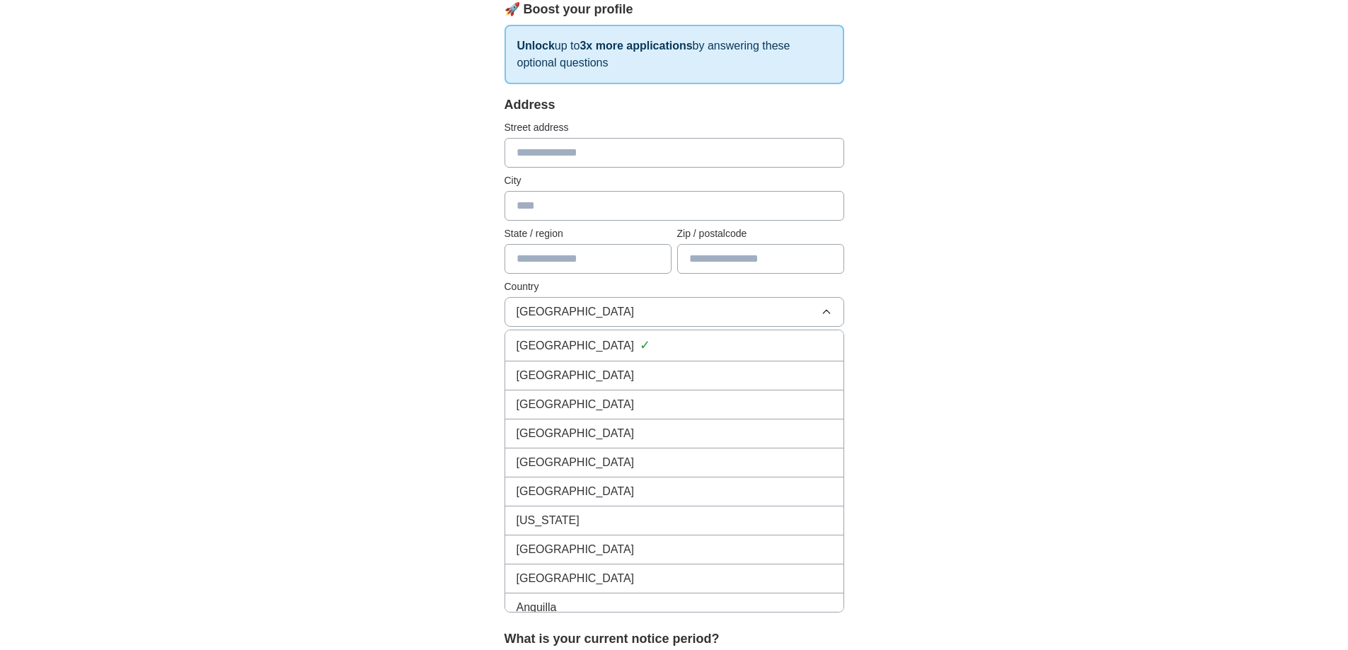
click at [699, 263] on input "text" at bounding box center [760, 259] width 167 height 30
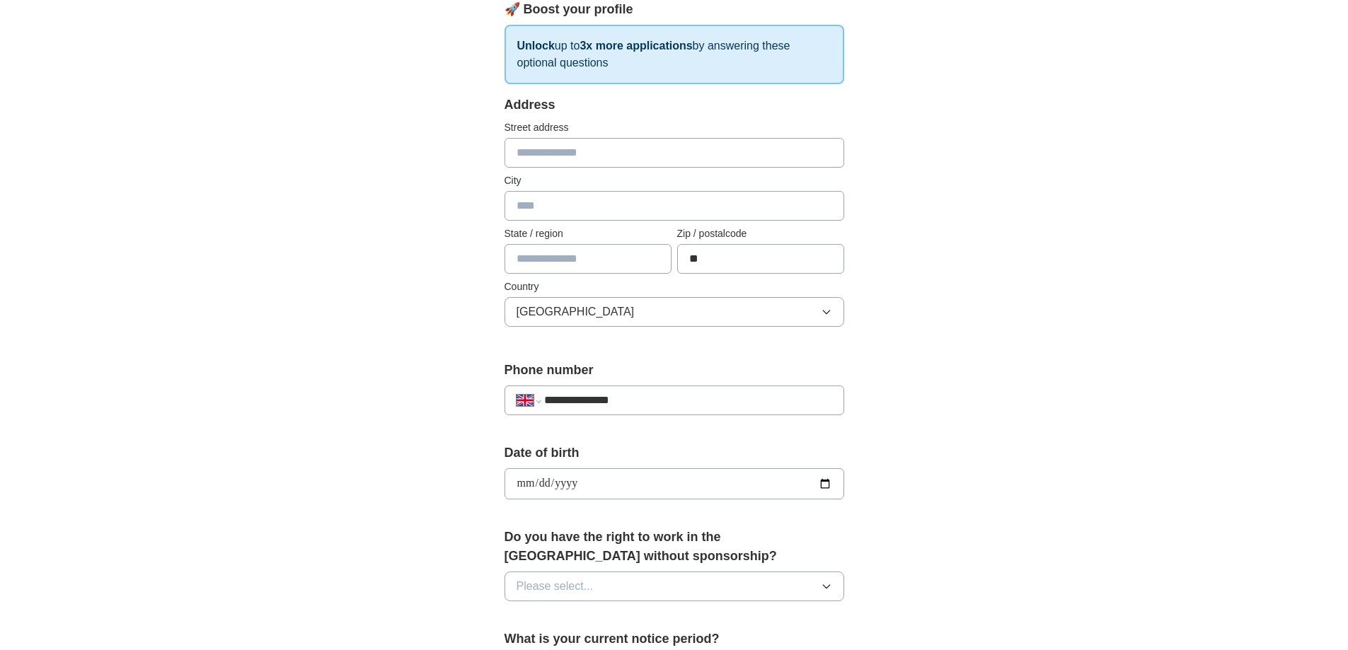
type input "*"
type input "*******"
click at [568, 252] on input "text" at bounding box center [588, 259] width 167 height 30
click at [535, 144] on input "text" at bounding box center [675, 153] width 340 height 30
type input "**********"
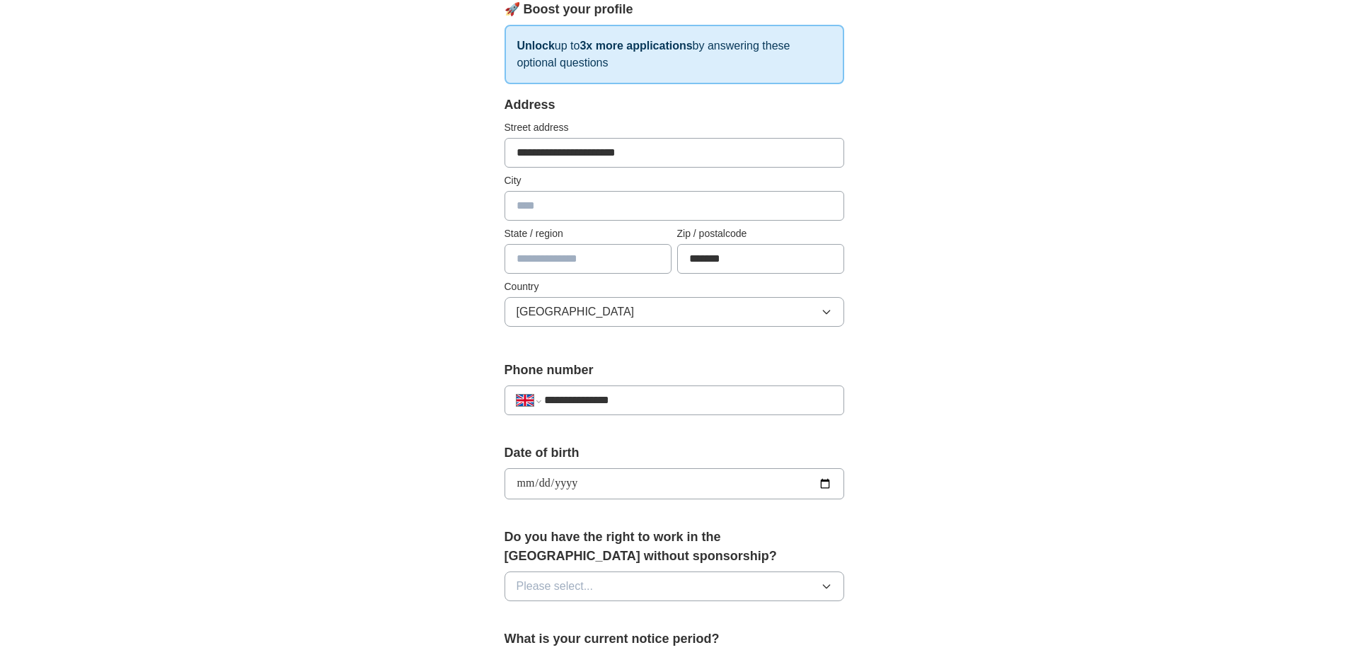
click at [528, 203] on input "text" at bounding box center [675, 206] width 340 height 30
type input "*"
type input "*******"
click at [352, 323] on div "**********" at bounding box center [675, 466] width 906 height 1270
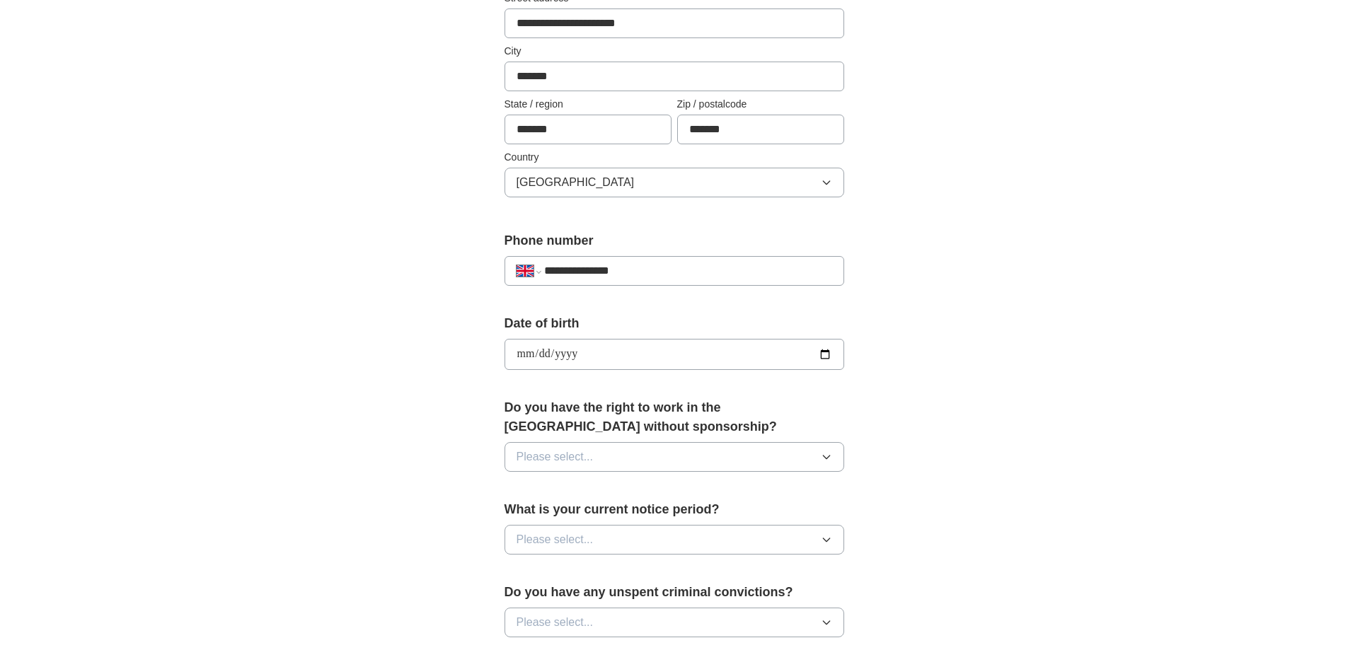
scroll to position [495, 0]
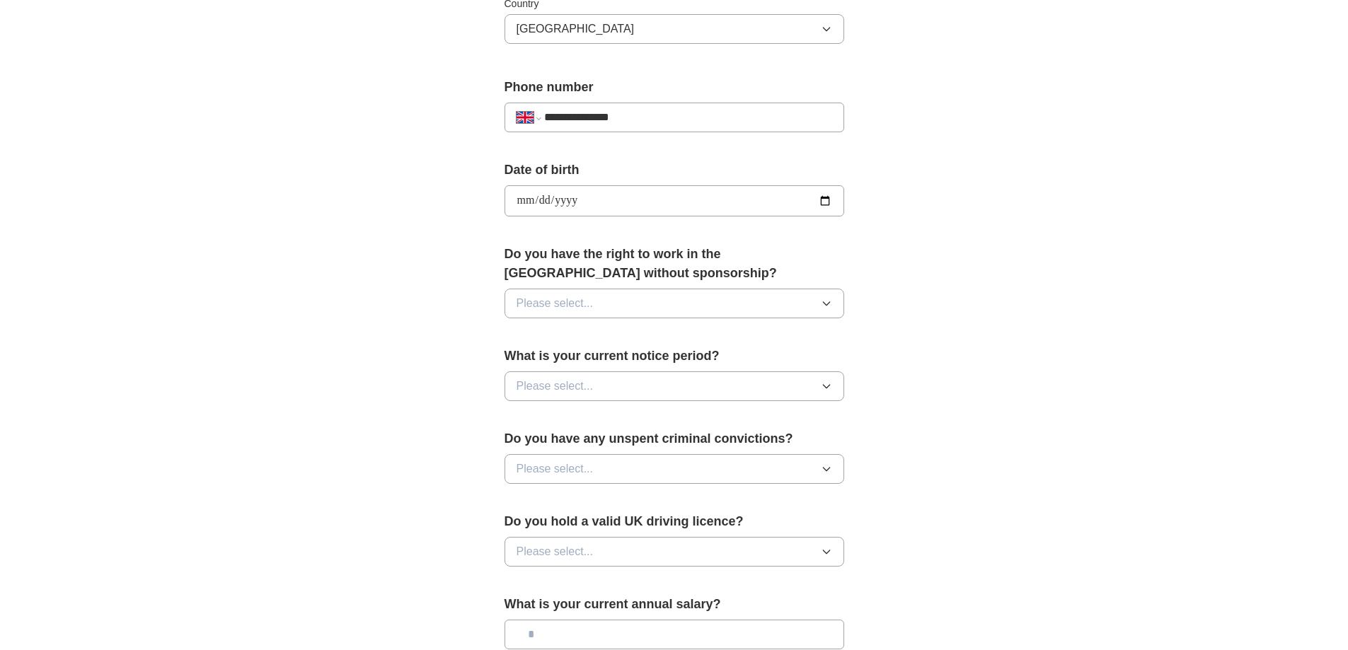
click at [698, 305] on button "Please select..." at bounding box center [675, 304] width 340 height 30
click at [675, 343] on div "Yes" at bounding box center [675, 336] width 316 height 17
click at [671, 384] on button "Please select..." at bounding box center [675, 387] width 340 height 30
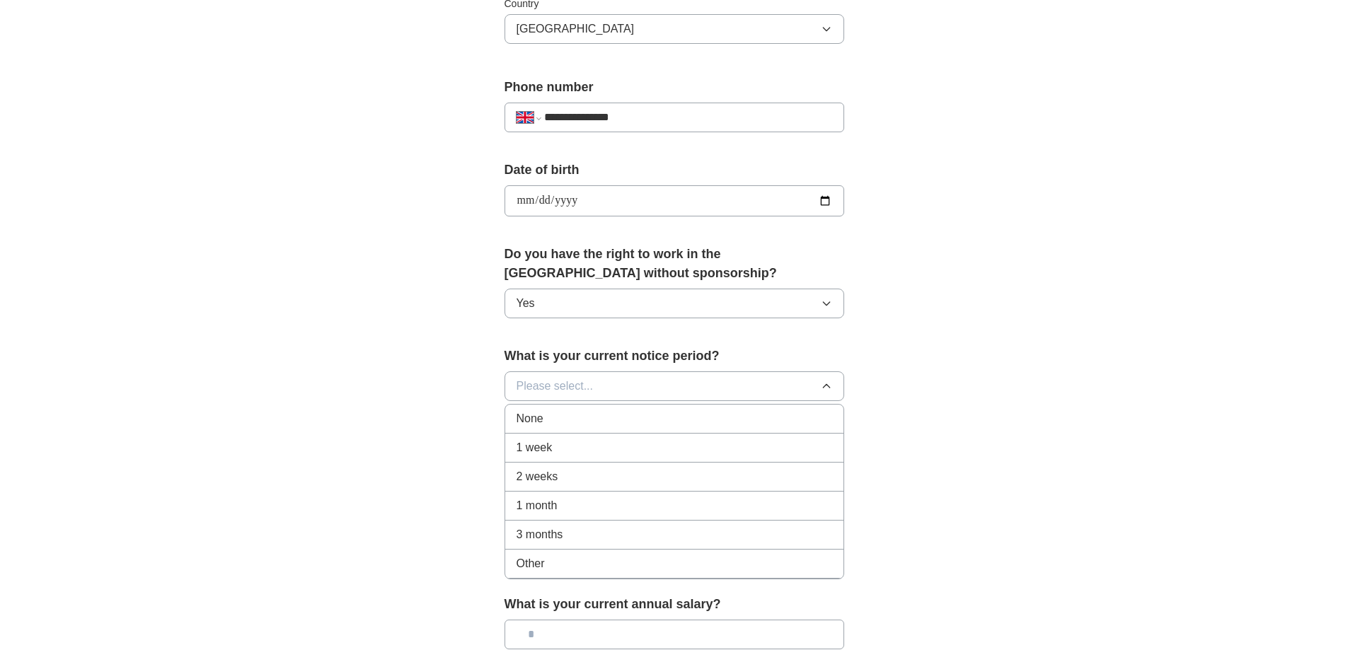
click at [579, 502] on div "1 month" at bounding box center [675, 506] width 316 height 17
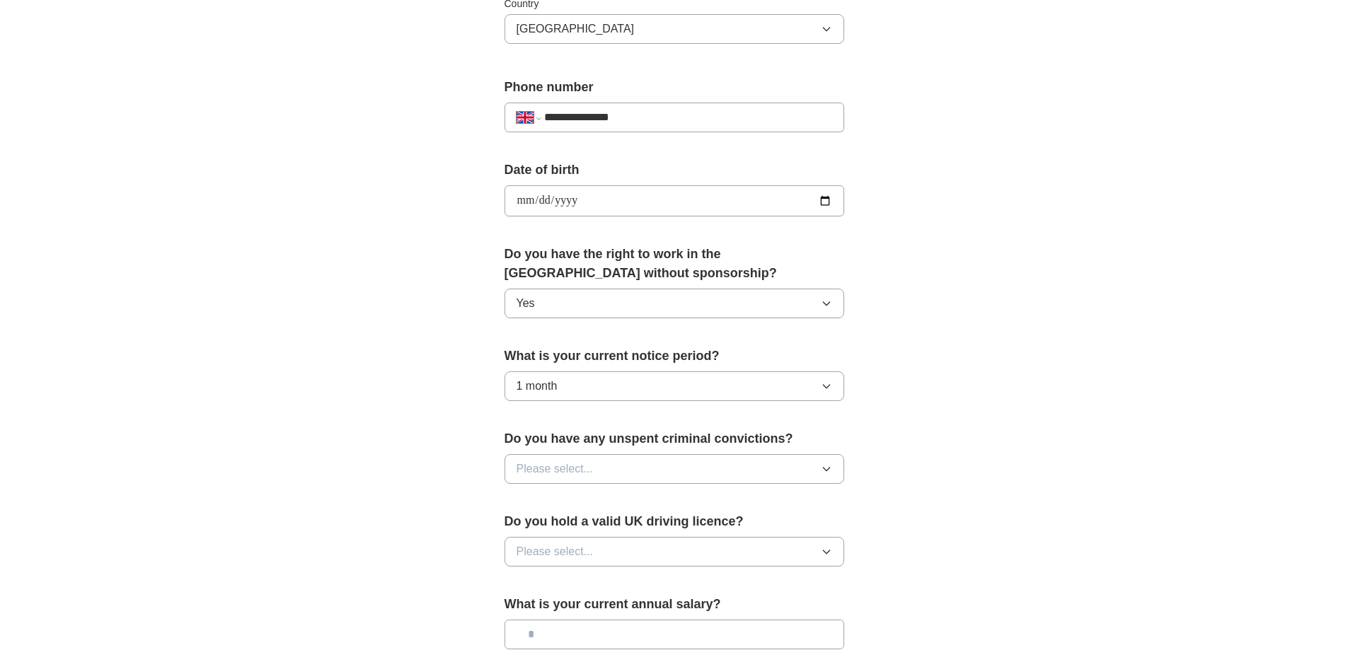
click at [604, 463] on button "Please select..." at bounding box center [675, 469] width 340 height 30
click at [536, 531] on div "No" at bounding box center [675, 530] width 316 height 17
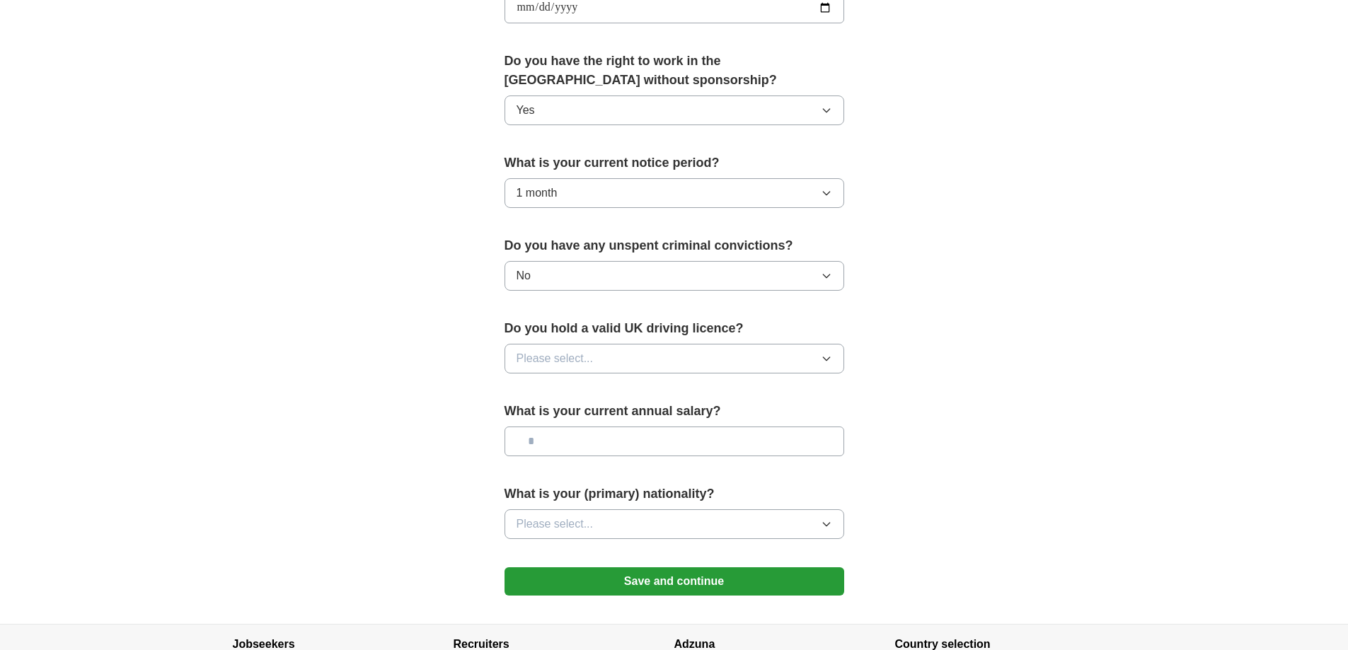
scroll to position [708, 0]
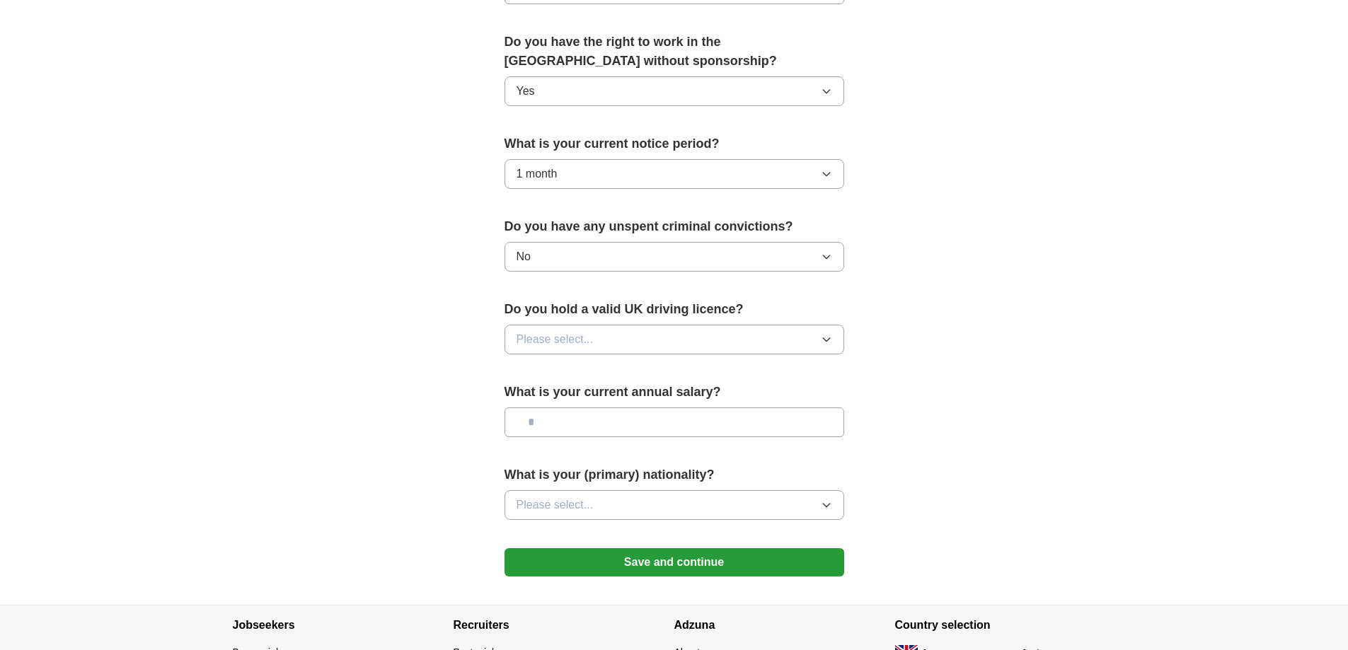
click at [611, 342] on button "Please select..." at bounding box center [675, 340] width 340 height 30
click at [599, 382] on li "Yes" at bounding box center [674, 372] width 338 height 29
click at [590, 431] on input "text" at bounding box center [675, 423] width 340 height 30
click at [573, 512] on span "Please select..." at bounding box center [555, 505] width 77 height 17
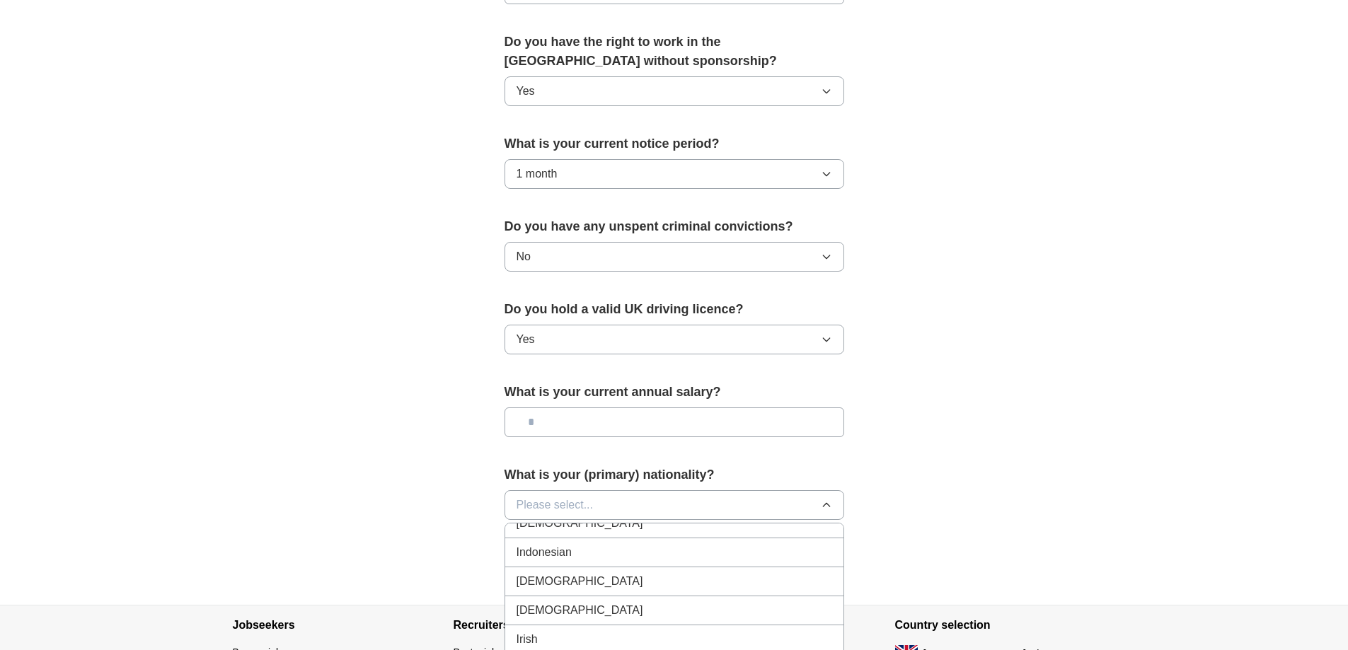
scroll to position [2265, 0]
click at [541, 587] on span "[DEMOGRAPHIC_DATA]" at bounding box center [580, 594] width 127 height 17
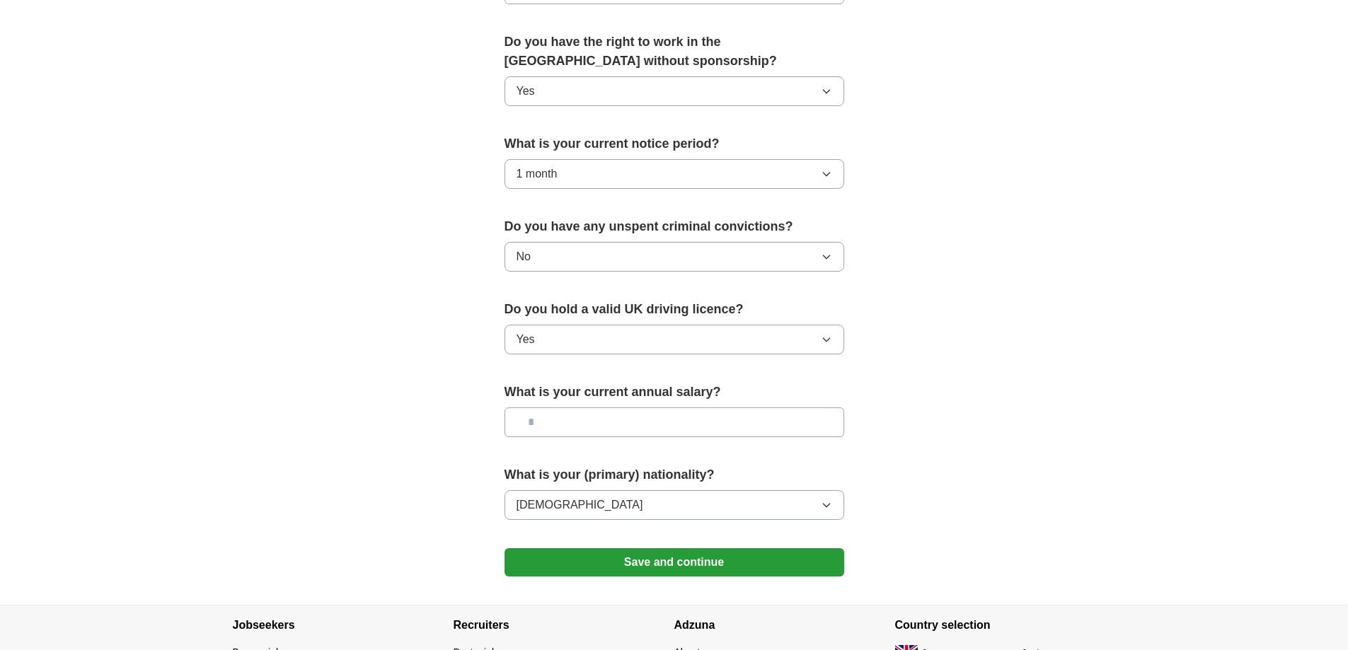
click at [548, 418] on input "text" at bounding box center [675, 423] width 340 height 30
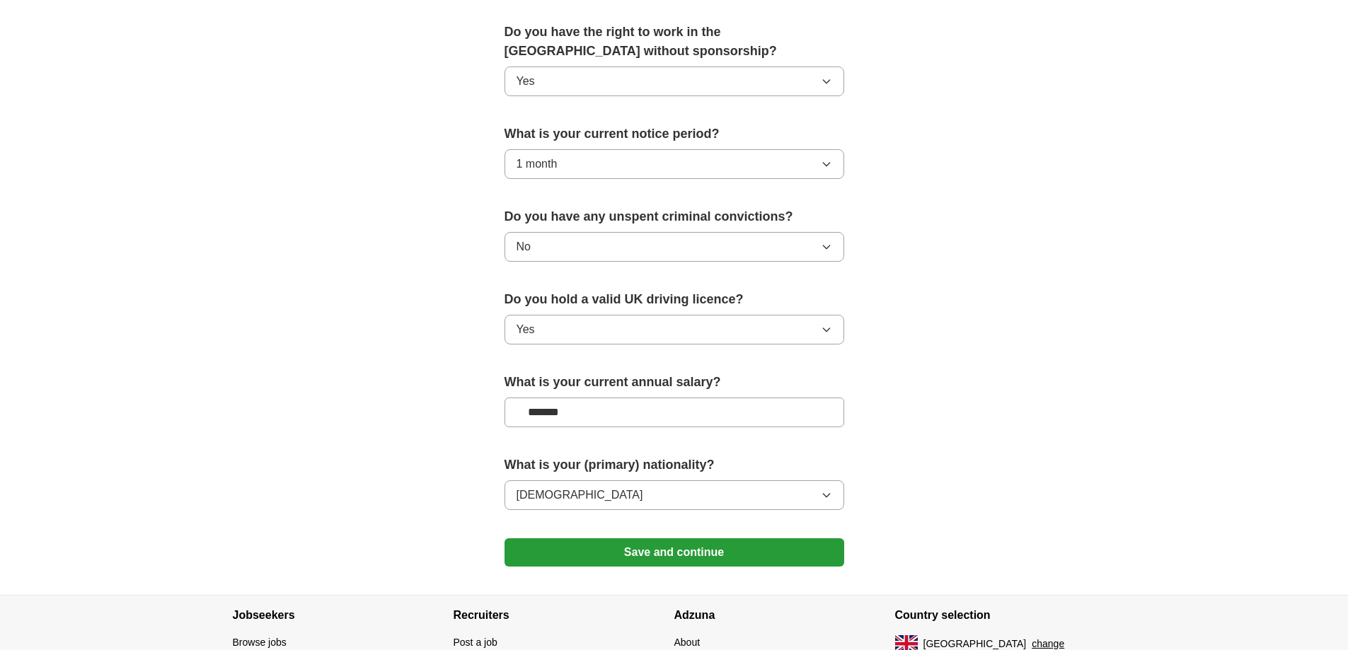
scroll to position [778, 0]
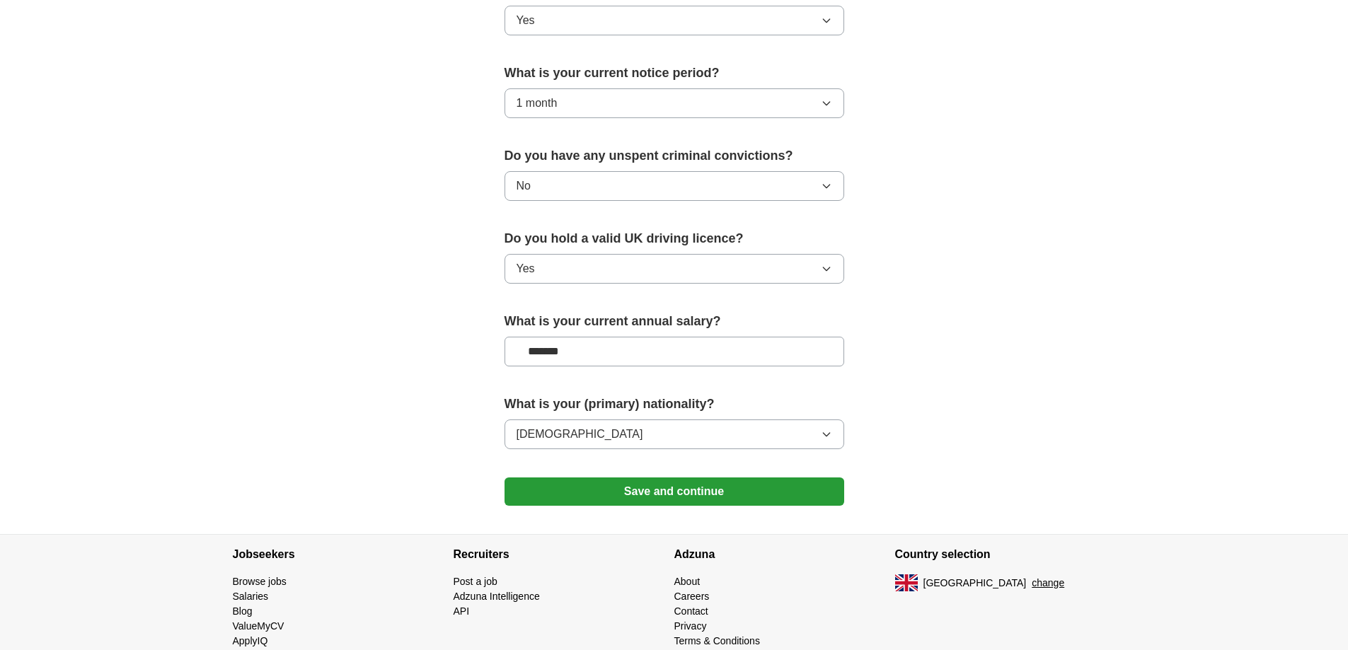
type input "*******"
click at [616, 498] on button "Save and continue" at bounding box center [675, 492] width 340 height 28
